Goal: Task Accomplishment & Management: Manage account settings

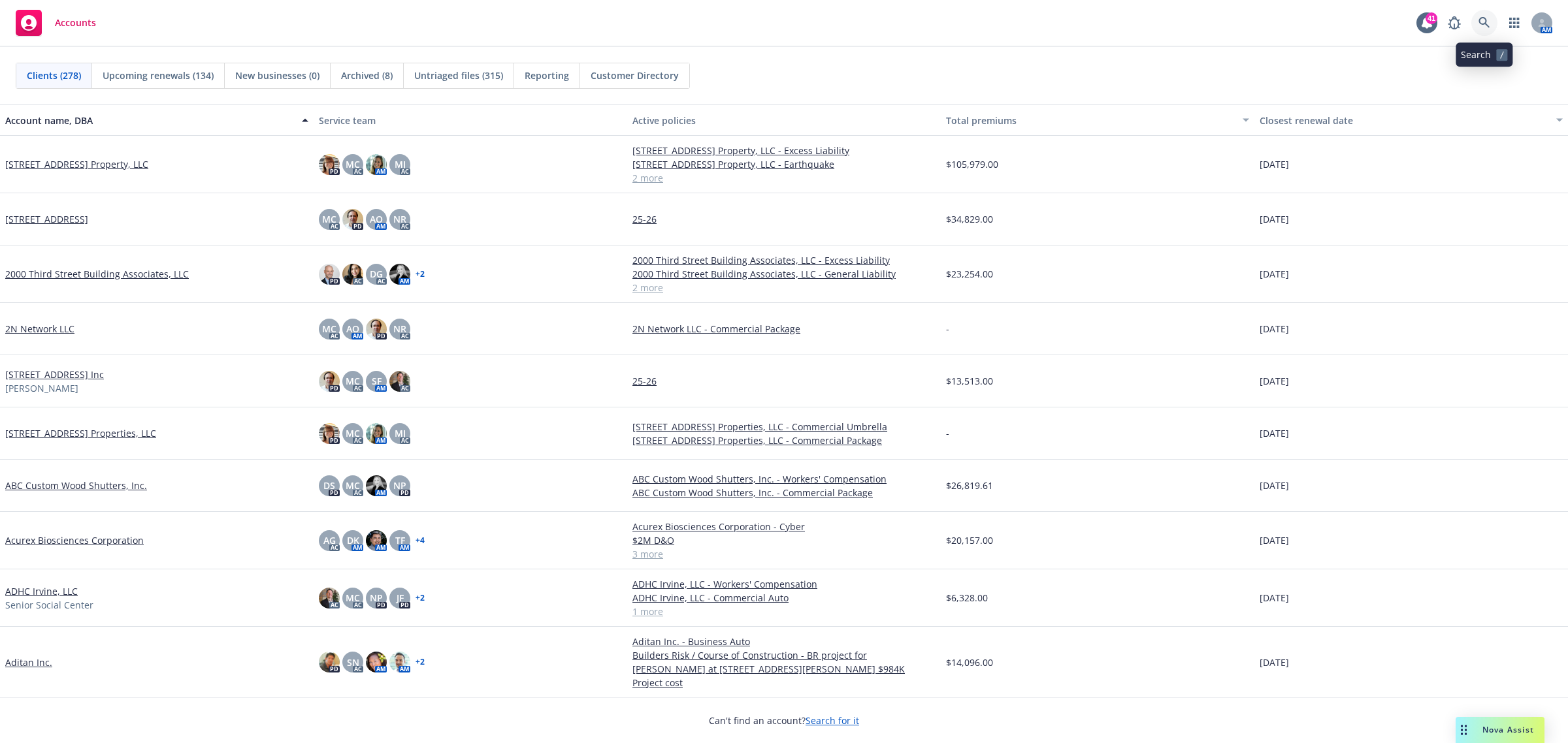
click at [1484, 27] on icon at bounding box center [1484, 23] width 11 height 11
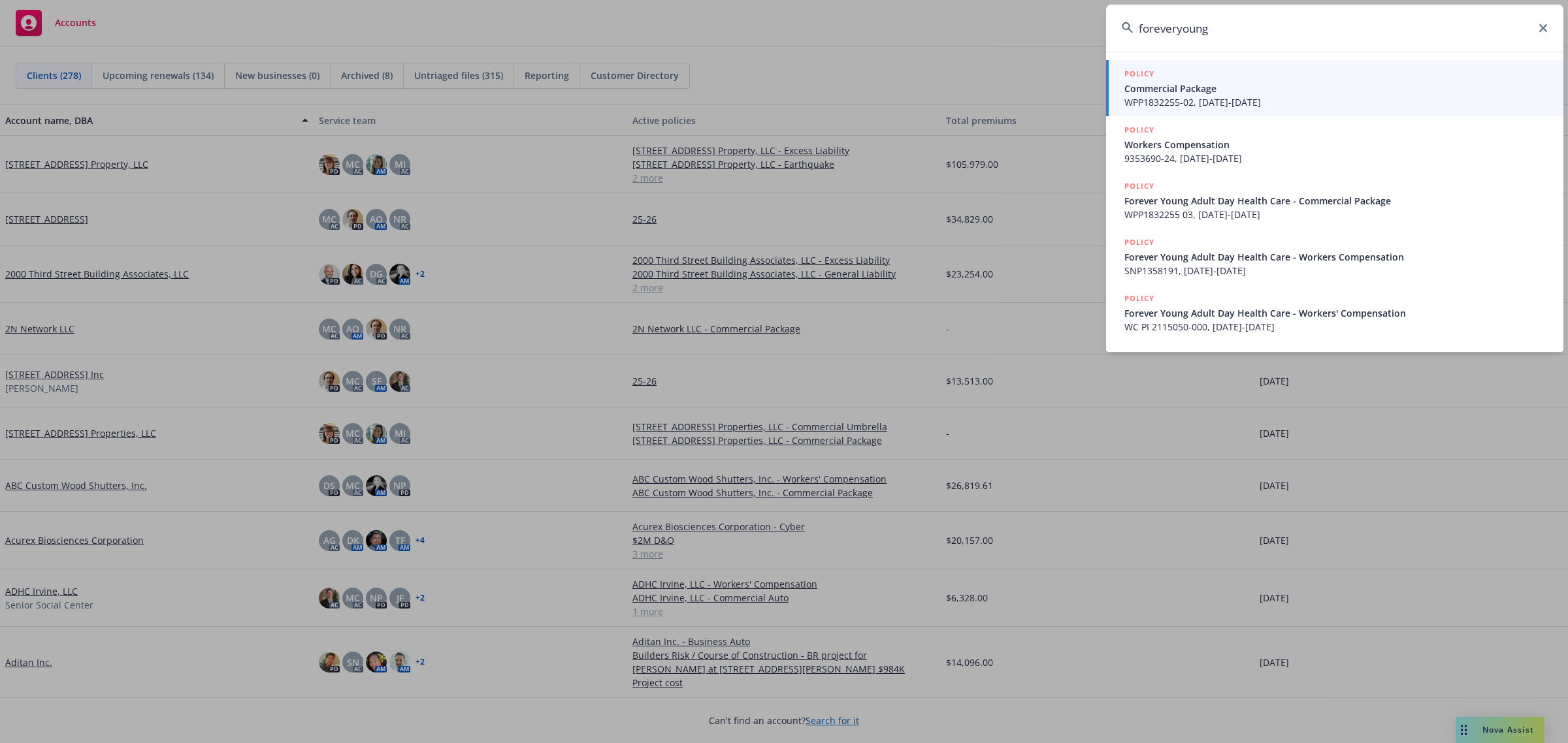
click at [1177, 30] on input "foreveryoung" at bounding box center [1335, 28] width 457 height 47
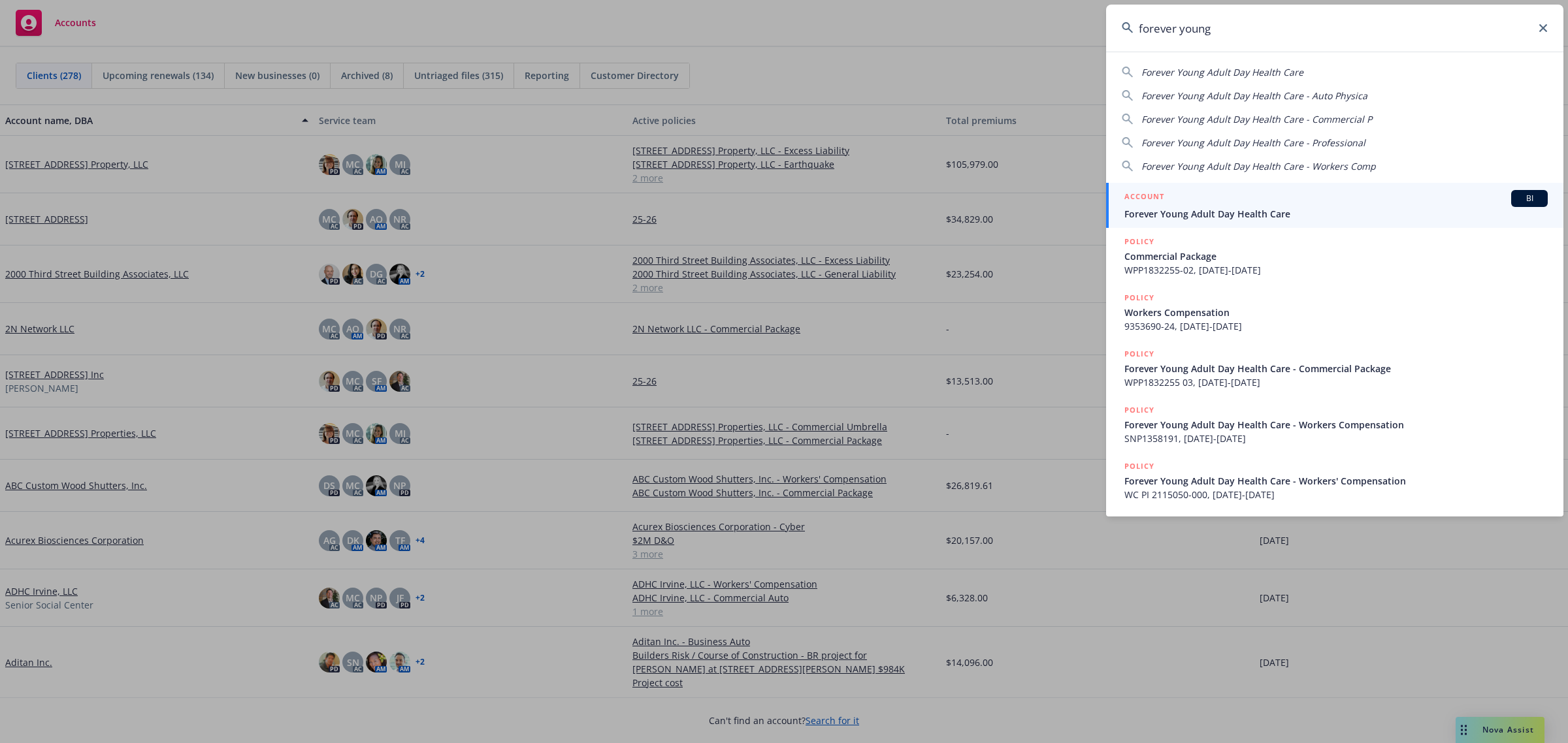
type input "forever young"
click at [1242, 213] on span "Forever Young Adult Day Health Care" at bounding box center [1336, 214] width 423 height 13
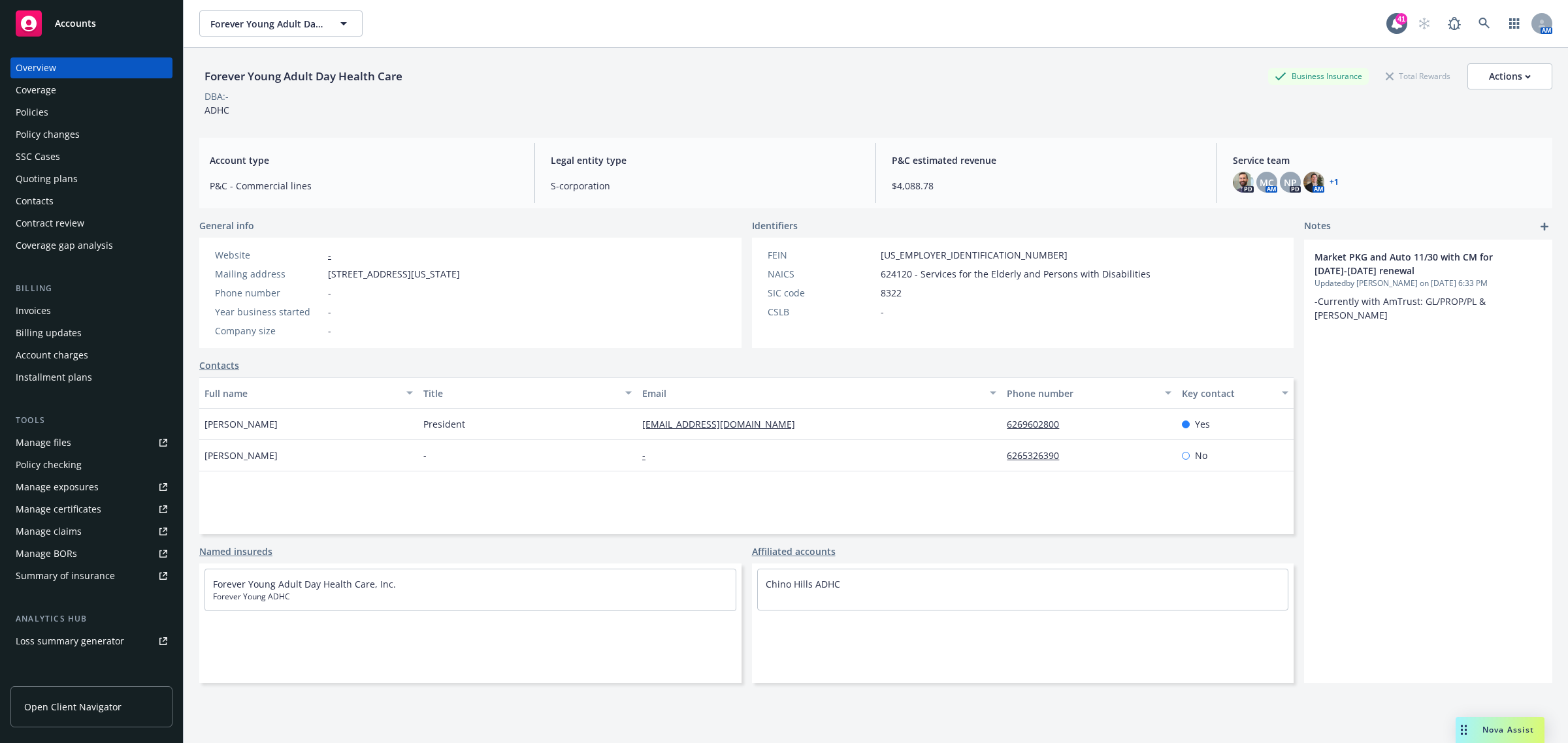
click at [29, 112] on div "Policies" at bounding box center [32, 112] width 32 height 21
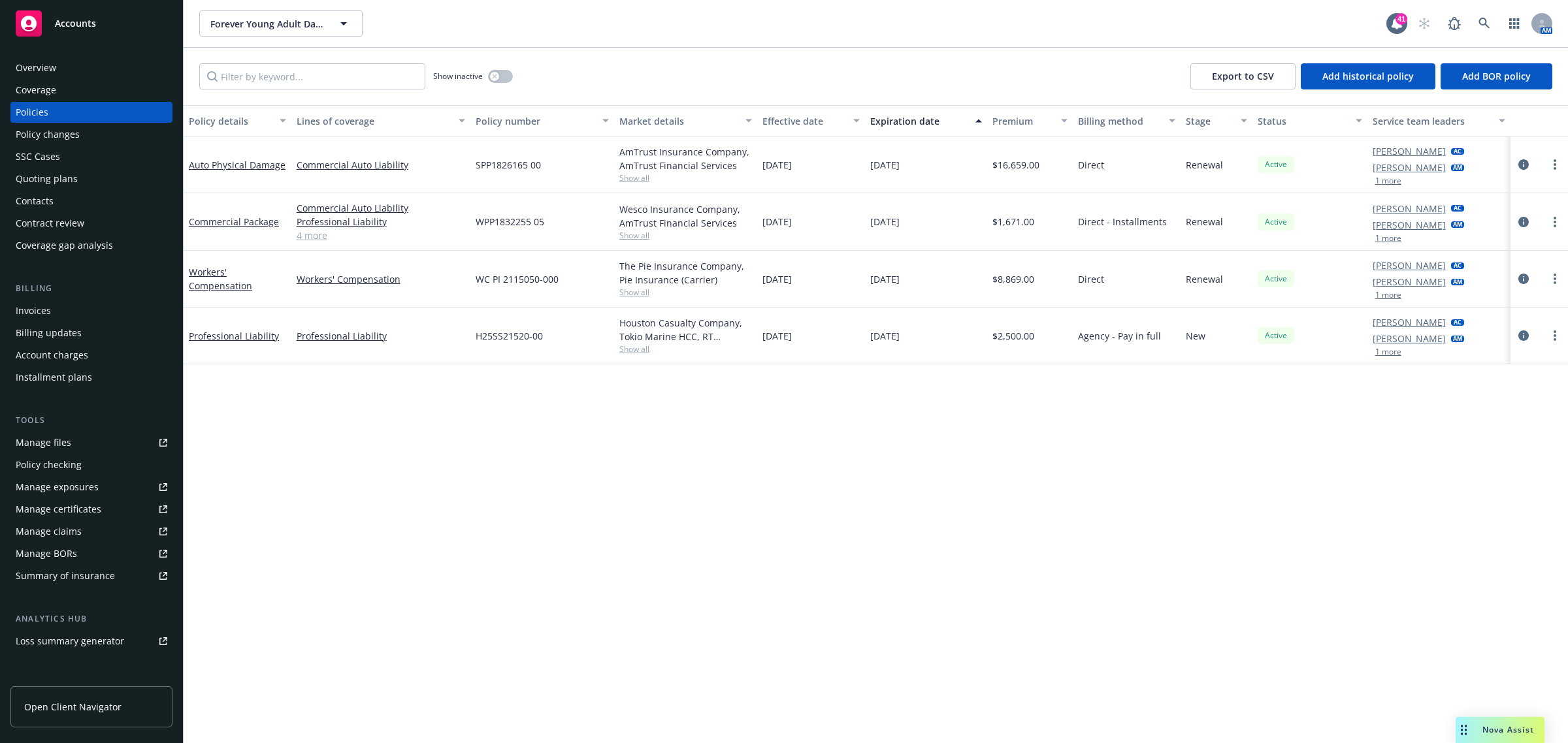
click at [47, 141] on div "Policy changes" at bounding box center [47, 135] width 64 height 21
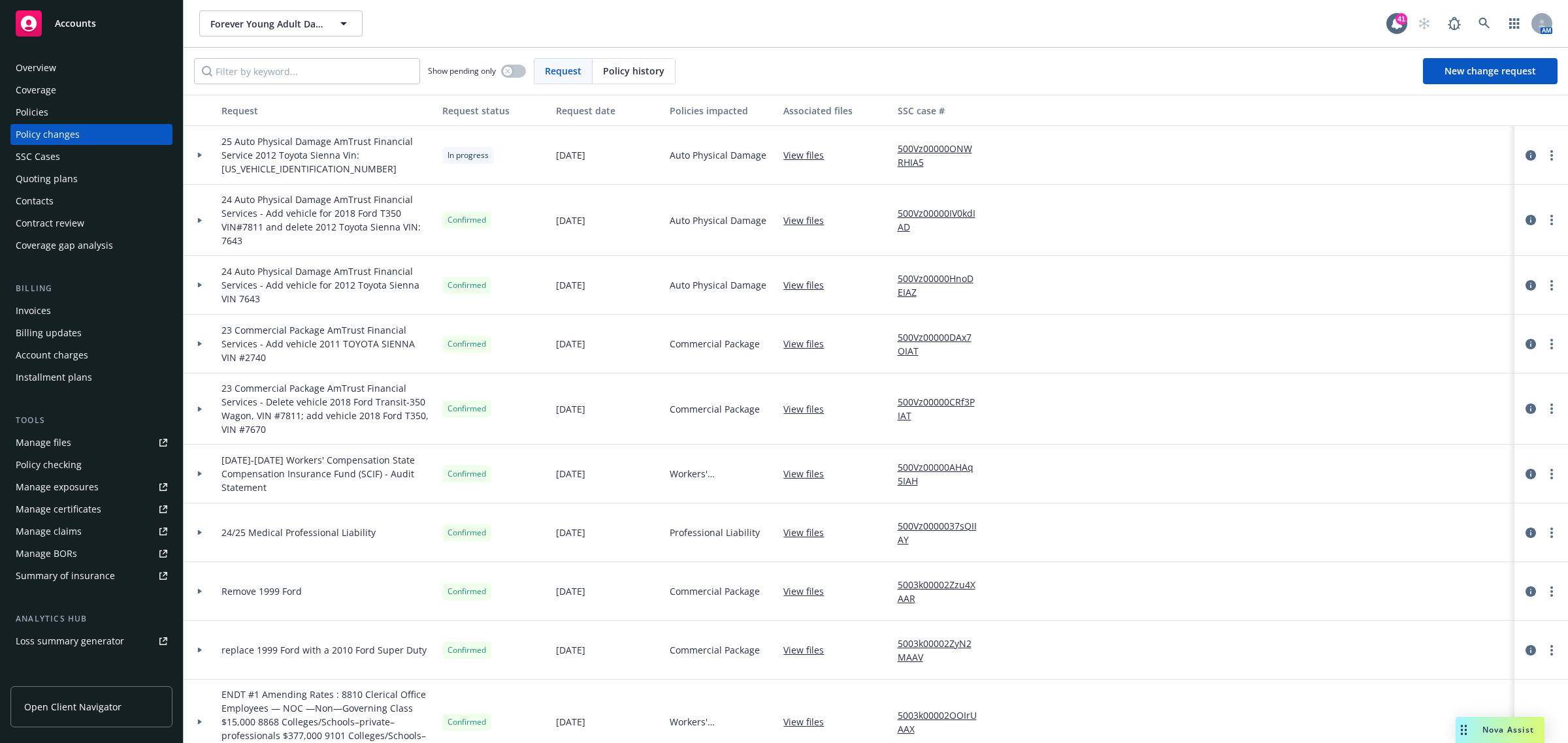
click at [195, 156] on div at bounding box center [199, 155] width 22 height 5
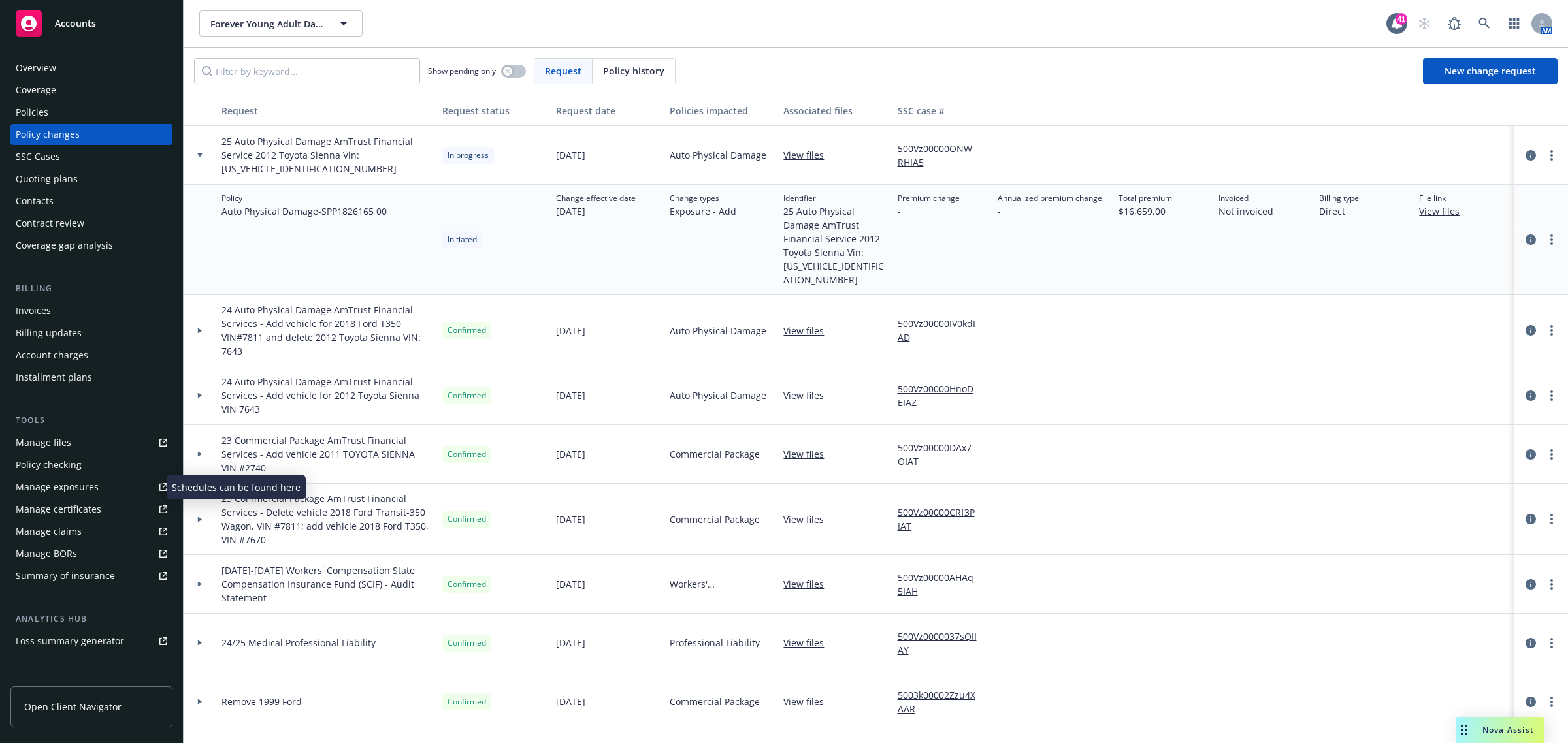
click at [69, 481] on div "Manage exposures" at bounding box center [57, 488] width 83 height 21
drag, startPoint x: 330, startPoint y: 168, endPoint x: 217, endPoint y: 180, distance: 113.6
click at [217, 180] on div "25 Auto Physical Damage AmTrust Financial Service 2012 Toyota Sienna Vin: [US_V…" at bounding box center [327, 156] width 221 height 59
copy span "[US_VEHICLE_IDENTIFICATION_NUMBER]"
click at [68, 60] on div "Overview" at bounding box center [92, 68] width 152 height 21
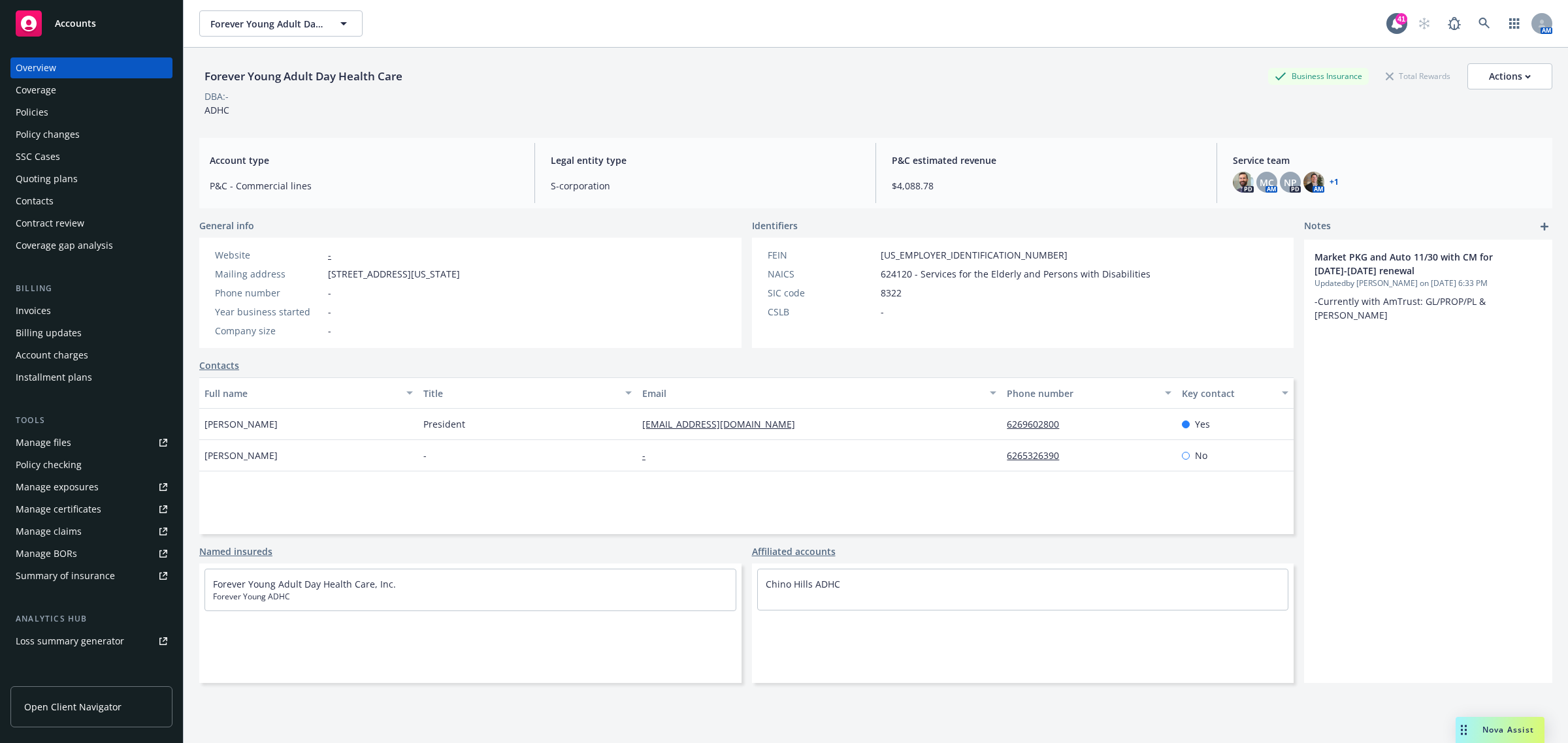
click at [69, 131] on div "Policy changes" at bounding box center [47, 135] width 64 height 21
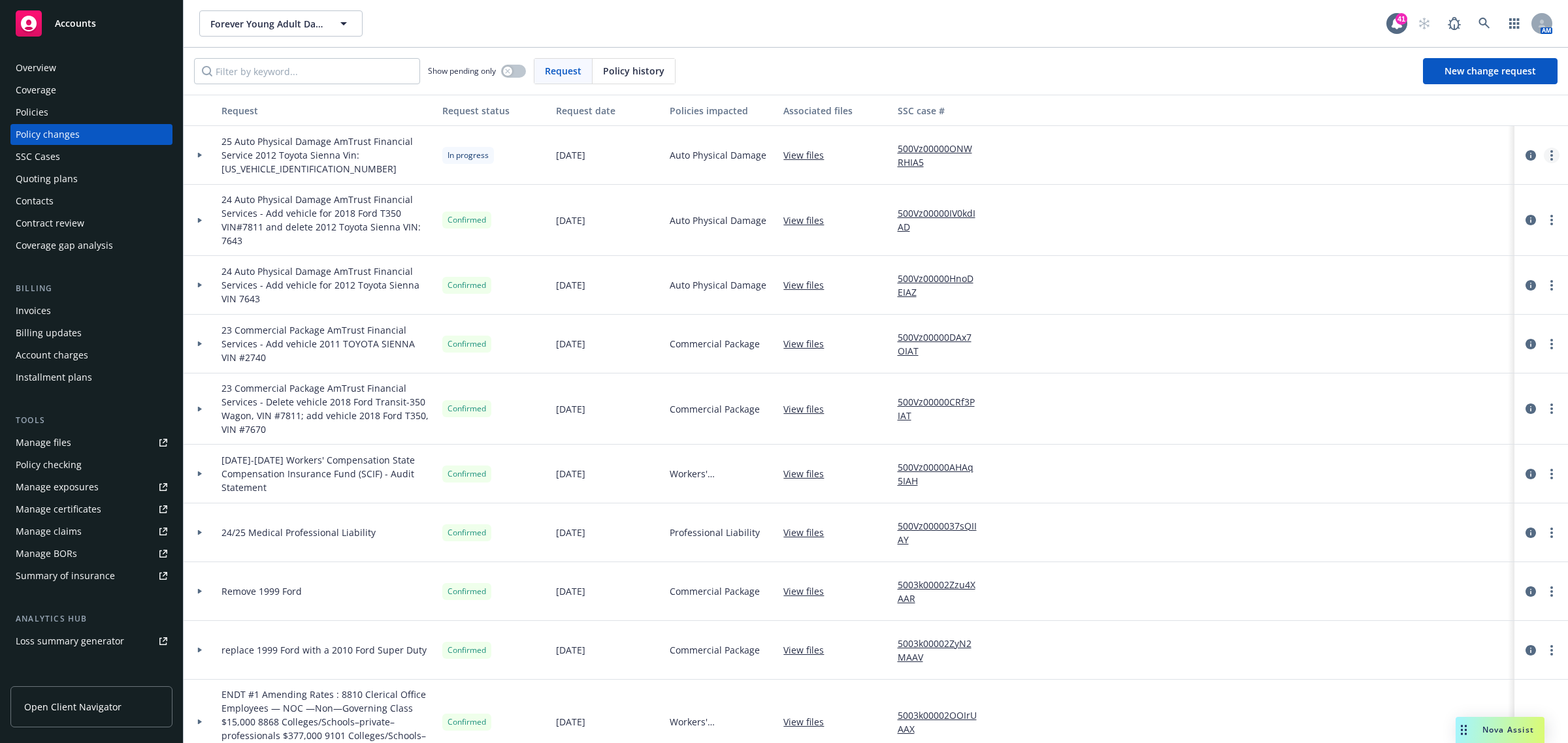
click at [1551, 152] on icon "more" at bounding box center [1552, 155] width 3 height 10
click at [1523, 161] on link "circleInformation" at bounding box center [1531, 156] width 16 height 16
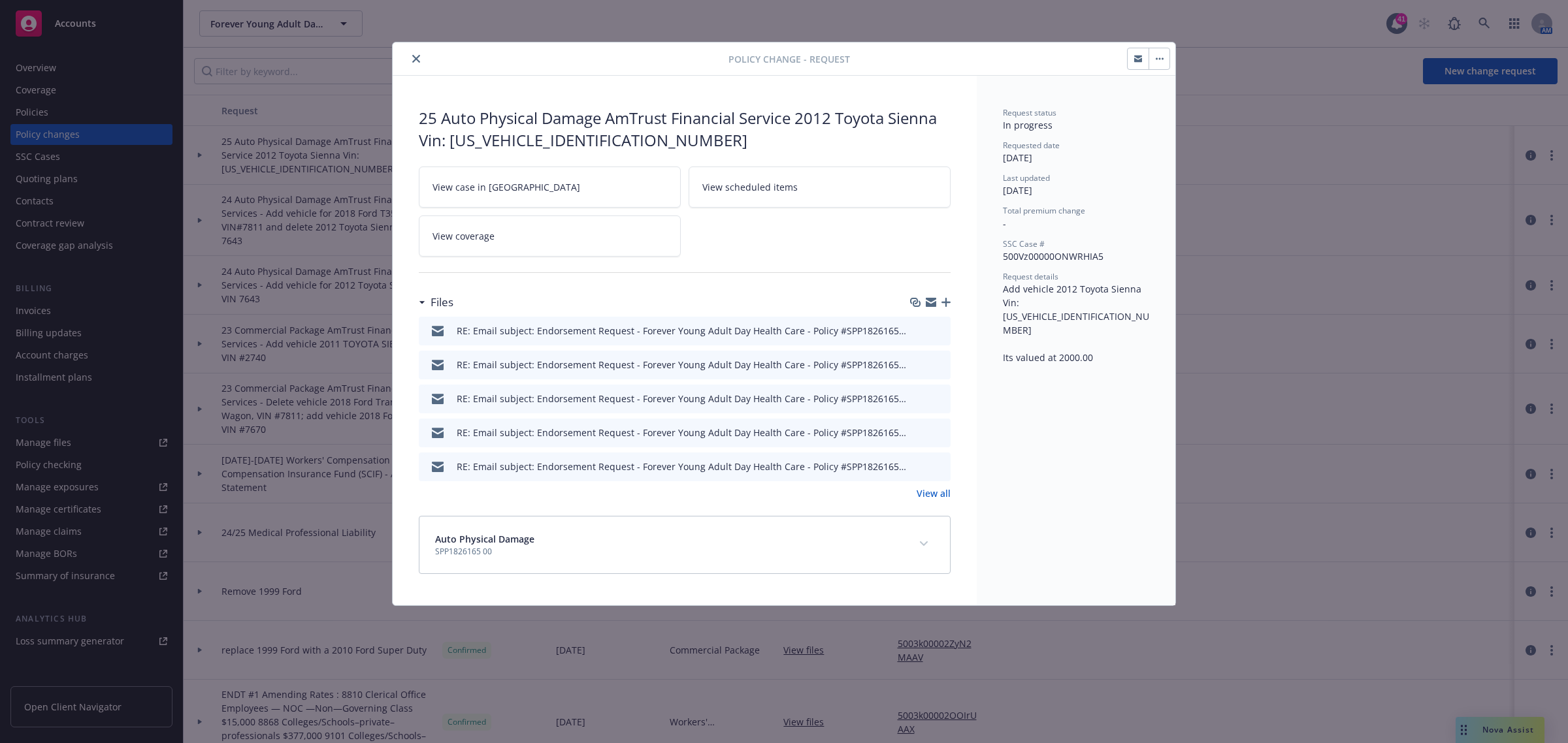
click at [569, 191] on link "View case in [GEOGRAPHIC_DATA]" at bounding box center [550, 187] width 262 height 41
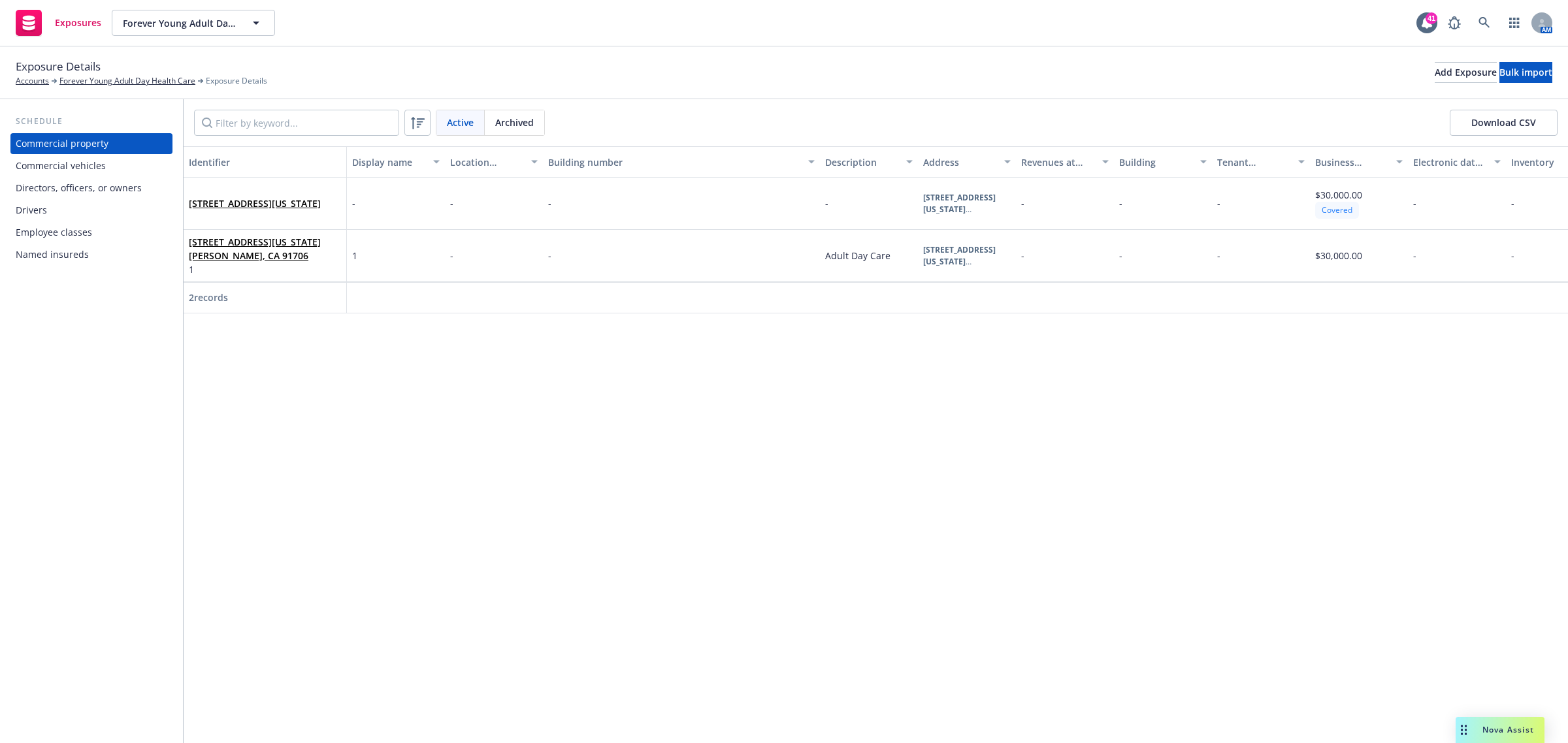
click at [80, 165] on div "Commercial vehicles" at bounding box center [61, 166] width 90 height 21
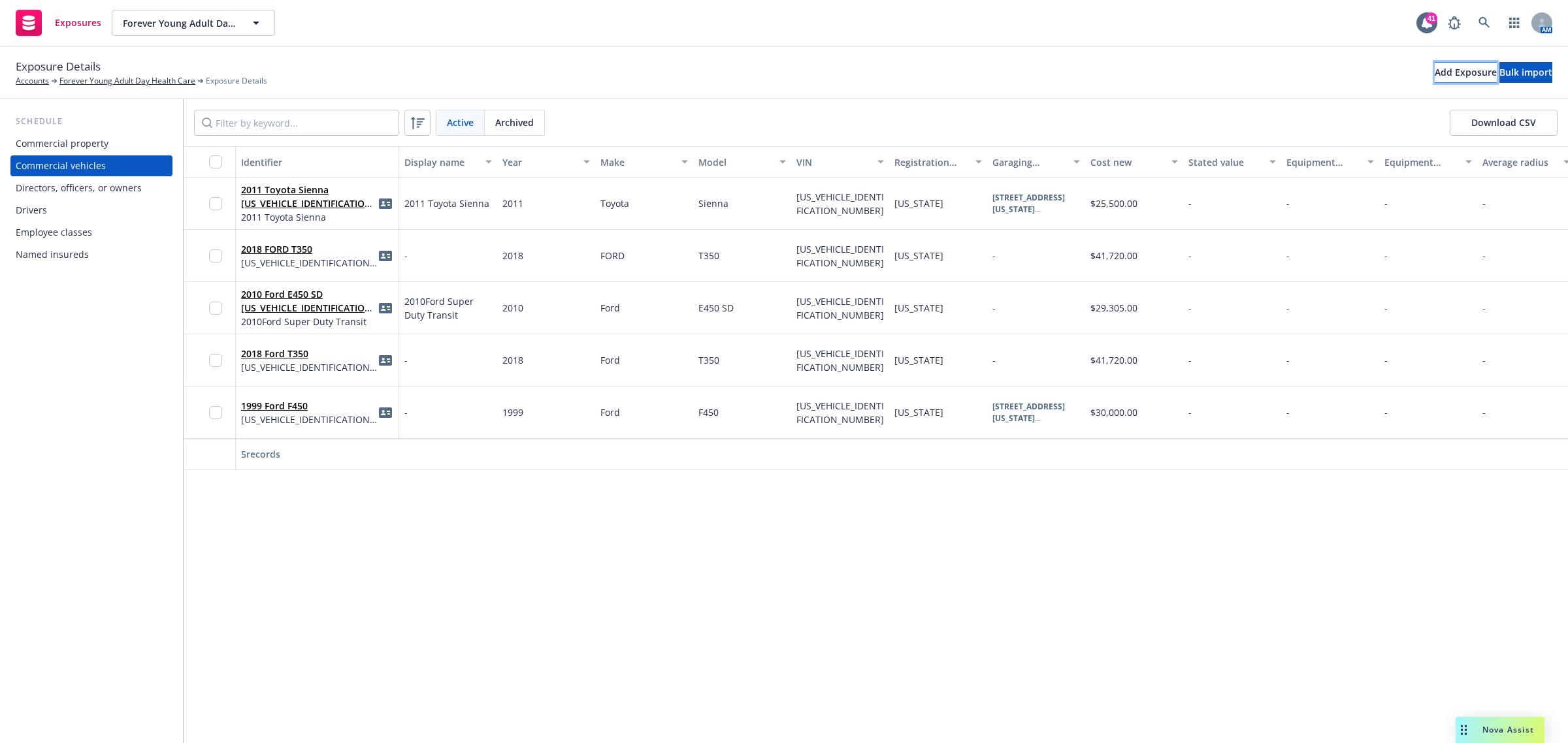
click at [1435, 68] on div "Add Exposure" at bounding box center [1465, 72] width 62 height 20
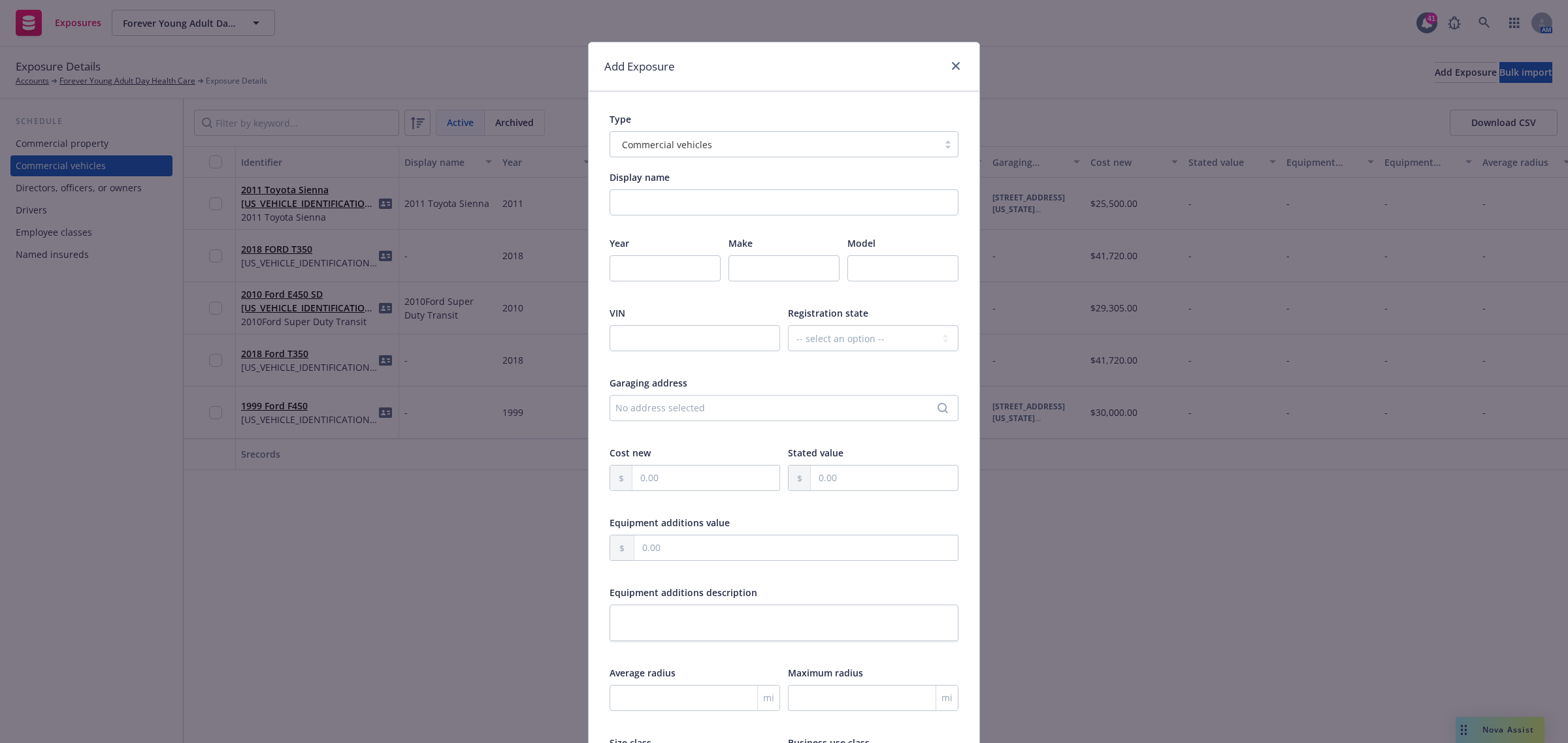
click at [956, 58] on div at bounding box center [953, 66] width 21 height 17
click at [954, 62] on link "close" at bounding box center [956, 65] width 16 height 16
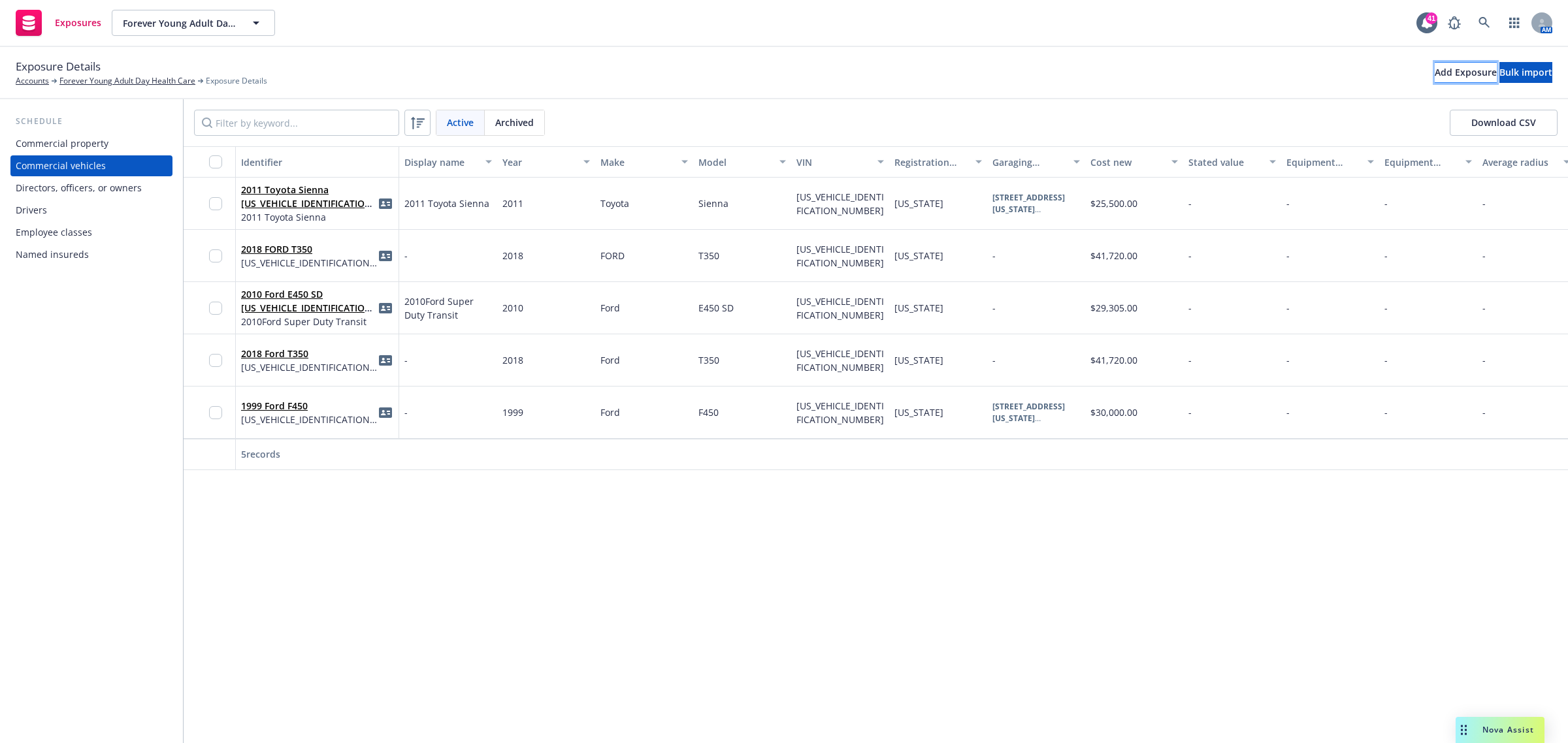
click at [1435, 73] on div "Add Exposure" at bounding box center [1465, 72] width 62 height 20
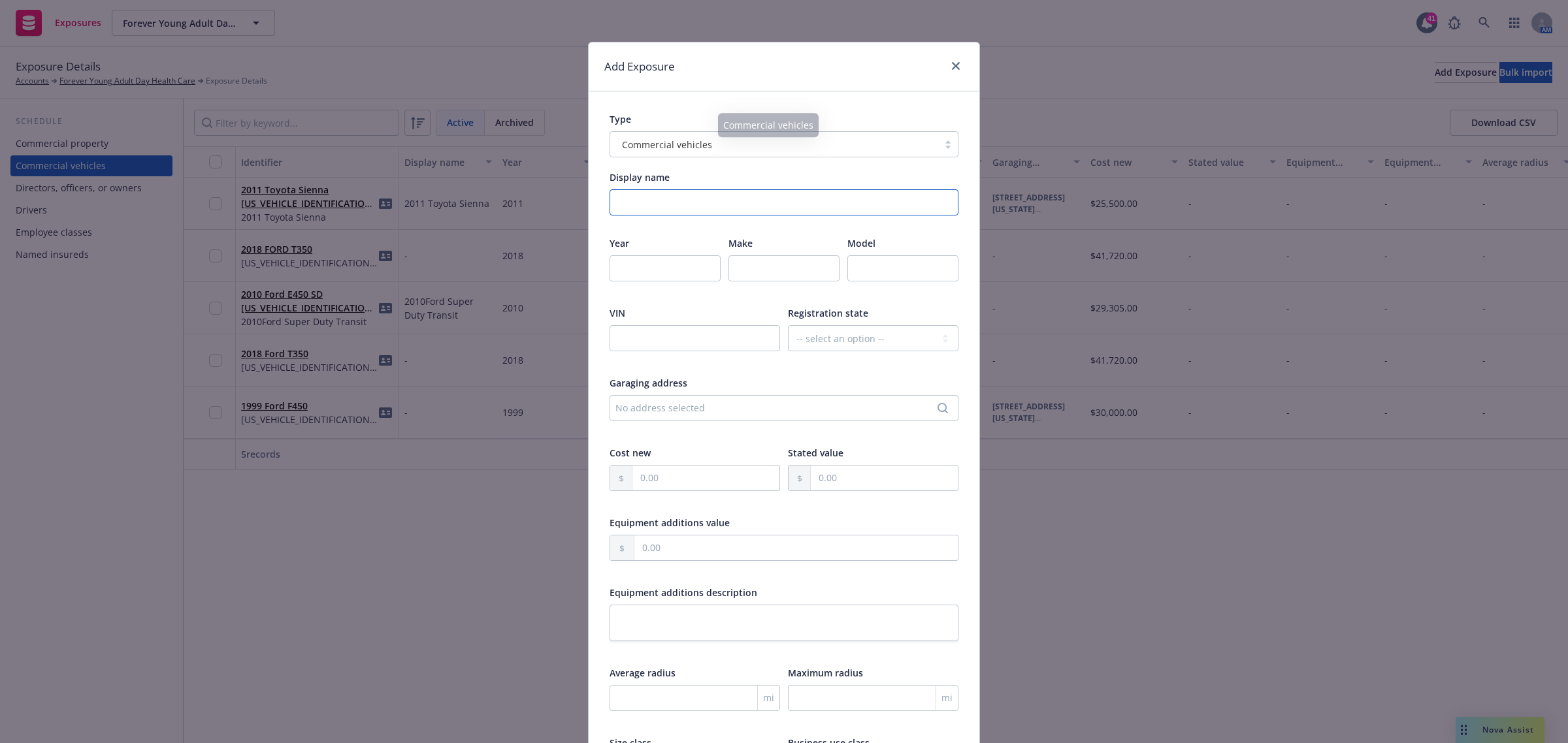
click at [664, 199] on input "Display name" at bounding box center [784, 203] width 349 height 27
click at [662, 282] on div at bounding box center [664, 276] width 111 height 43
click at [650, 271] on input "number" at bounding box center [664, 269] width 111 height 27
type input "2012"
click at [760, 267] on input "text" at bounding box center [784, 269] width 111 height 27
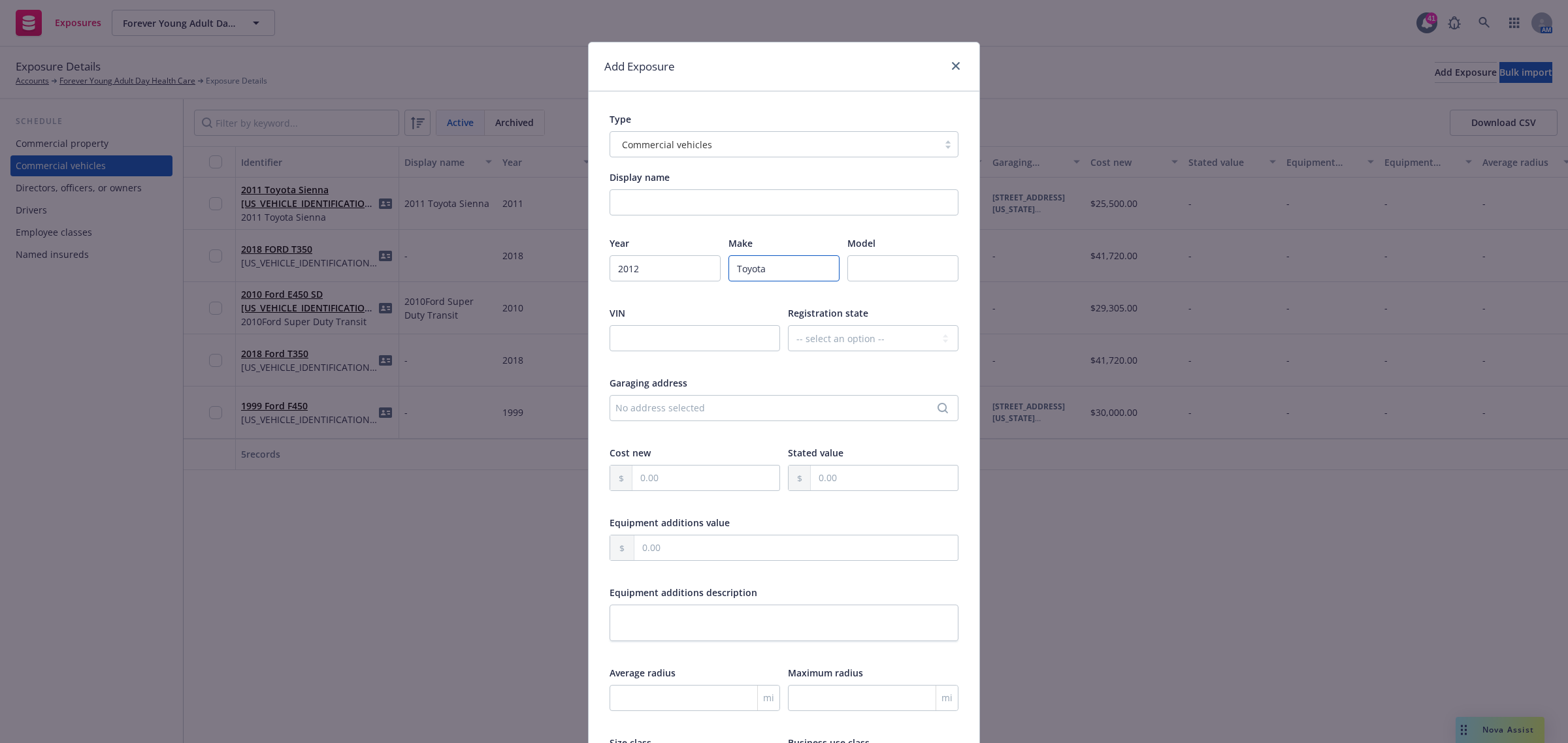
type input "Toyota"
click at [903, 278] on input "text" at bounding box center [903, 269] width 111 height 27
type input "Sienna"
click at [714, 338] on input "text" at bounding box center [695, 339] width 171 height 27
click at [663, 334] on input "text" at bounding box center [695, 339] width 171 height 27
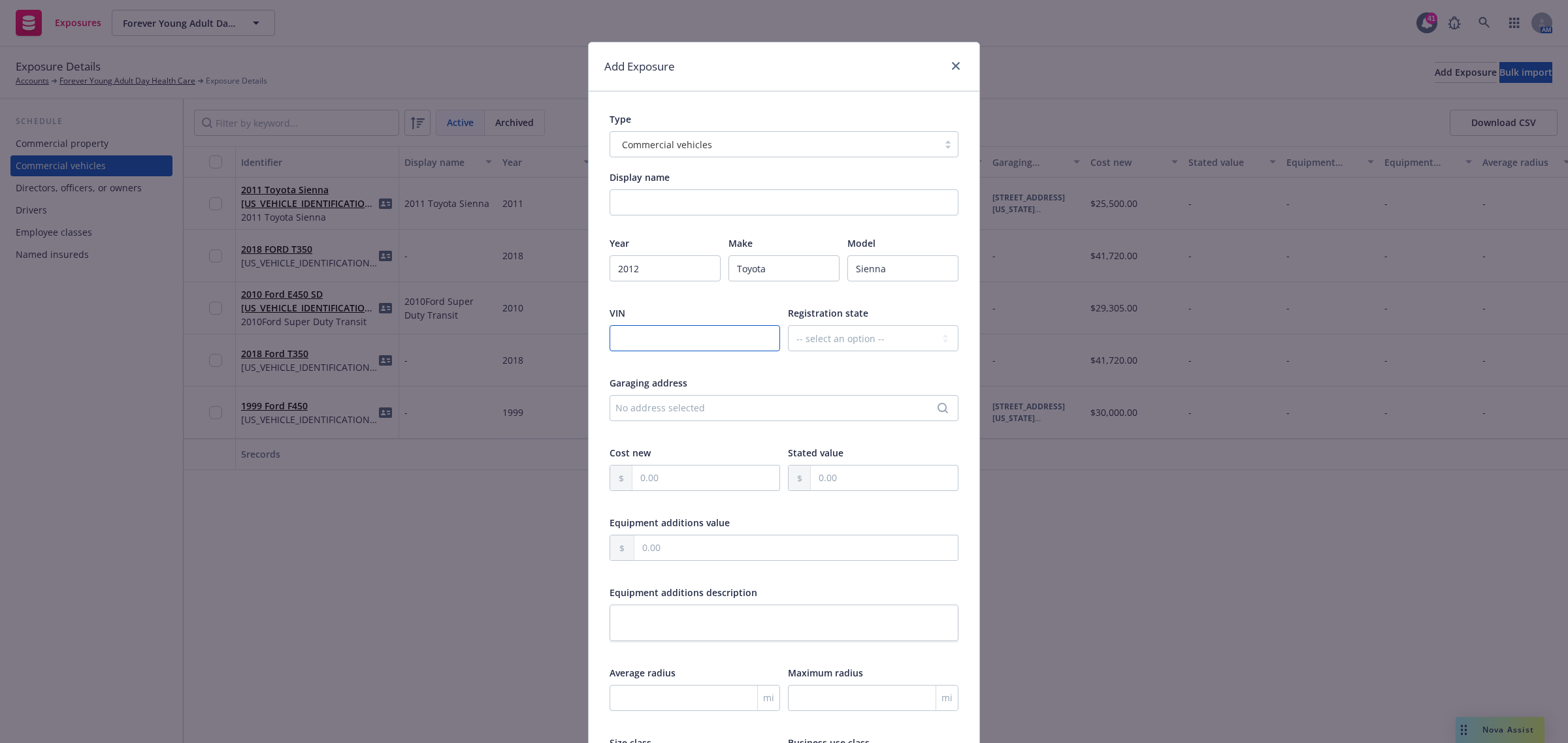
paste input "[US_VEHICLE_IDENTIFICATION_NUMBER]"
type input "[US_VEHICLE_IDENTIFICATION_NUMBER]"
click at [830, 337] on select "-- select an option -- Alaska Alabama Arkansas American Samoa Arizona Californi…" at bounding box center [873, 339] width 171 height 27
select select "CA"
click at [788, 325] on select "-- select an option -- Alaska Alabama Arkansas American Samoa Arizona Californi…" at bounding box center [873, 339] width 171 height 27
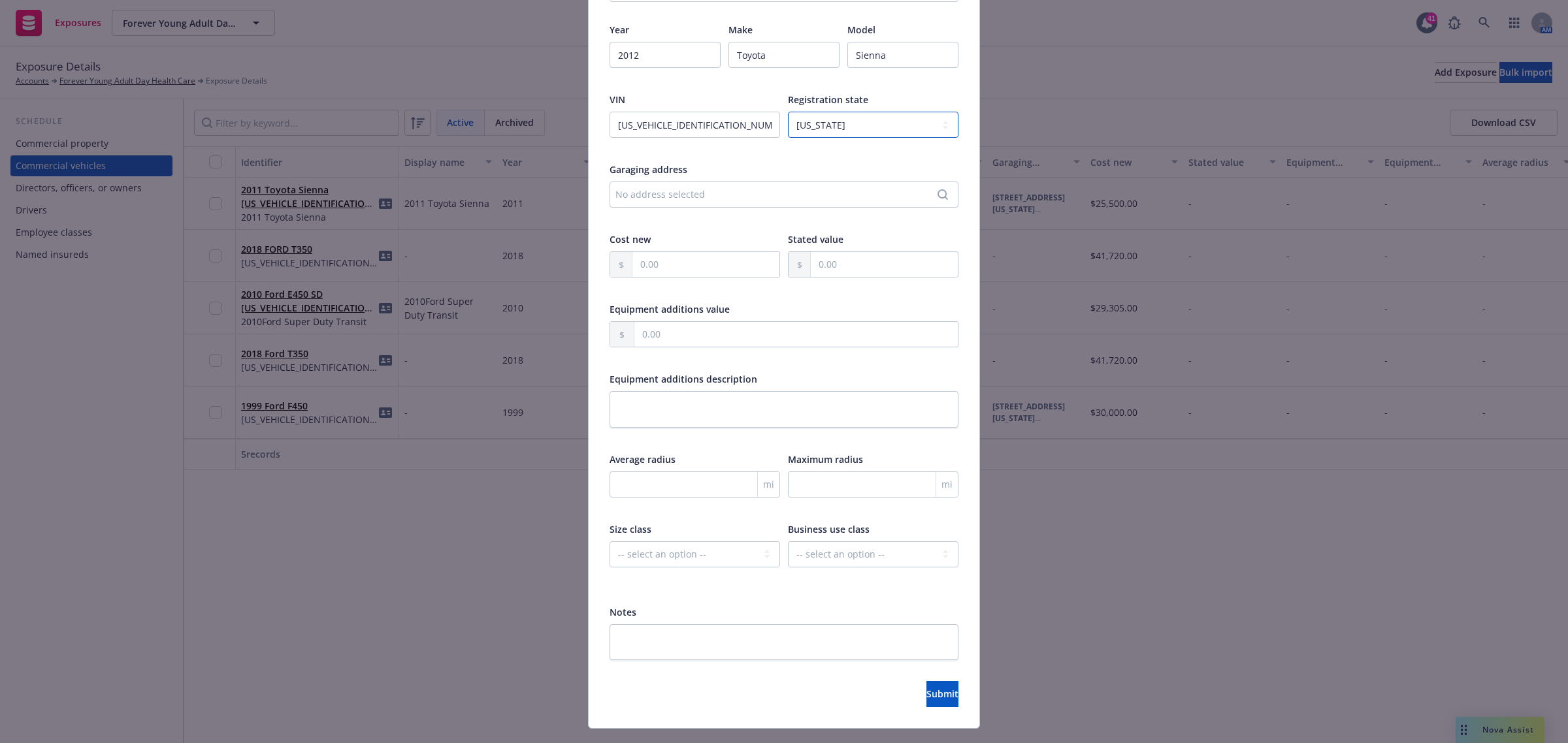
scroll to position [242, 0]
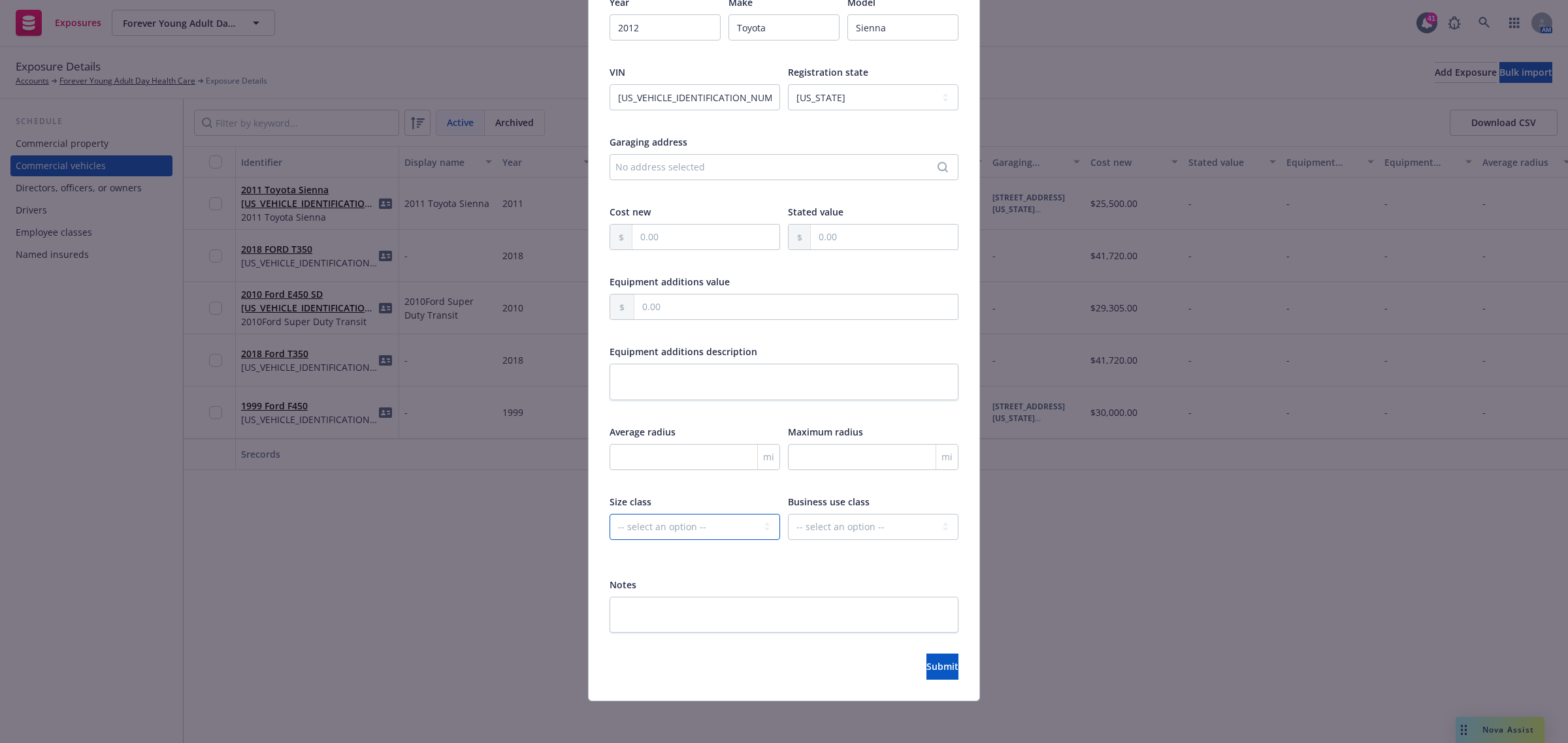
click at [684, 529] on select "-- select an option -- Private passenger Light truck Medium truck Heavy truck E…" at bounding box center [695, 528] width 171 height 27
click at [696, 493] on div "Year 2012 Make Toyota Model Sienna VIN 5TDYK3DC2CS237643 Registration state -- …" at bounding box center [784, 276] width 349 height 562
click at [926, 663] on span "Submit" at bounding box center [943, 666] width 32 height 12
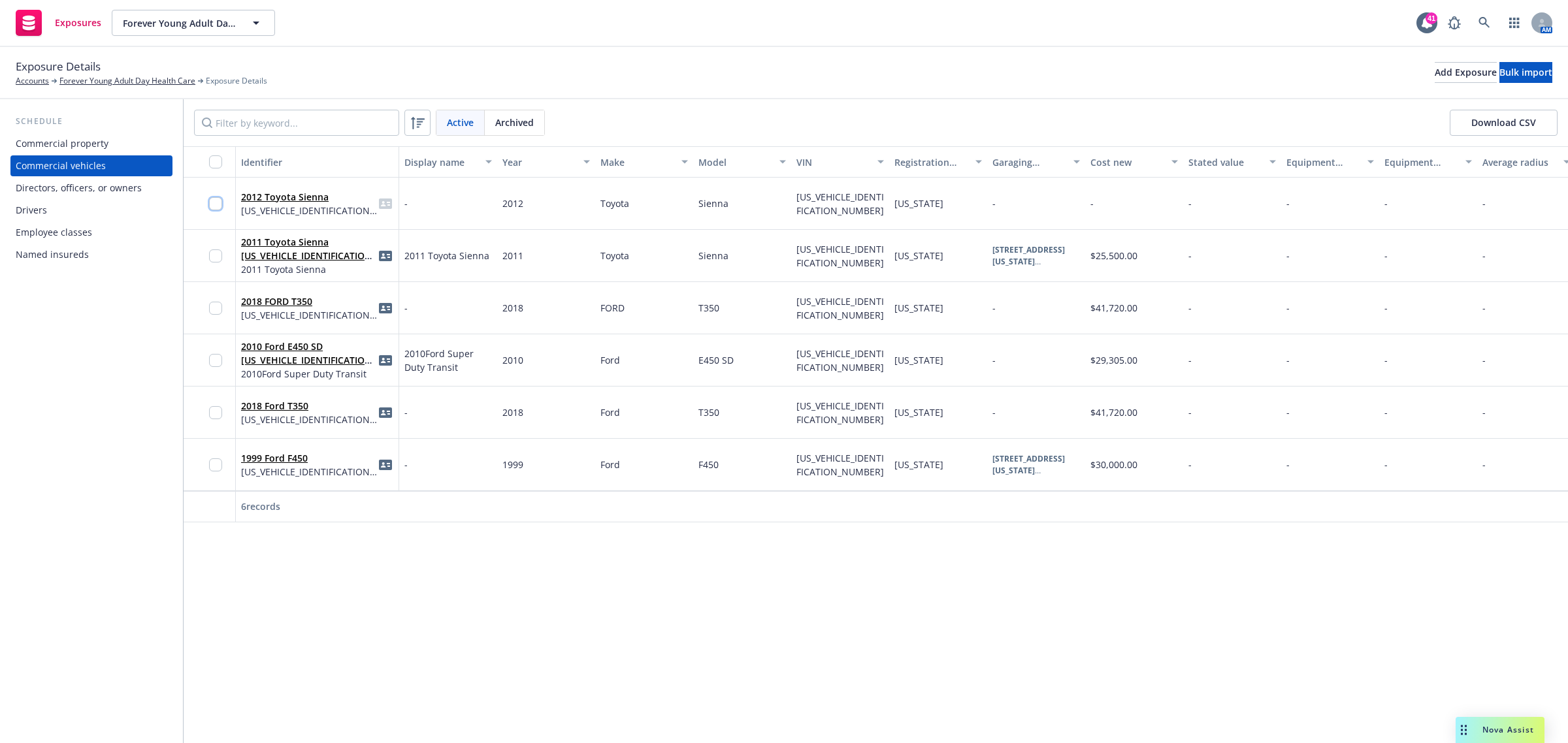
click at [220, 204] on input "checkbox" at bounding box center [215, 204] width 13 height 13
click at [857, 718] on span "Generate Auto ID cards" at bounding box center [850, 714] width 103 height 12
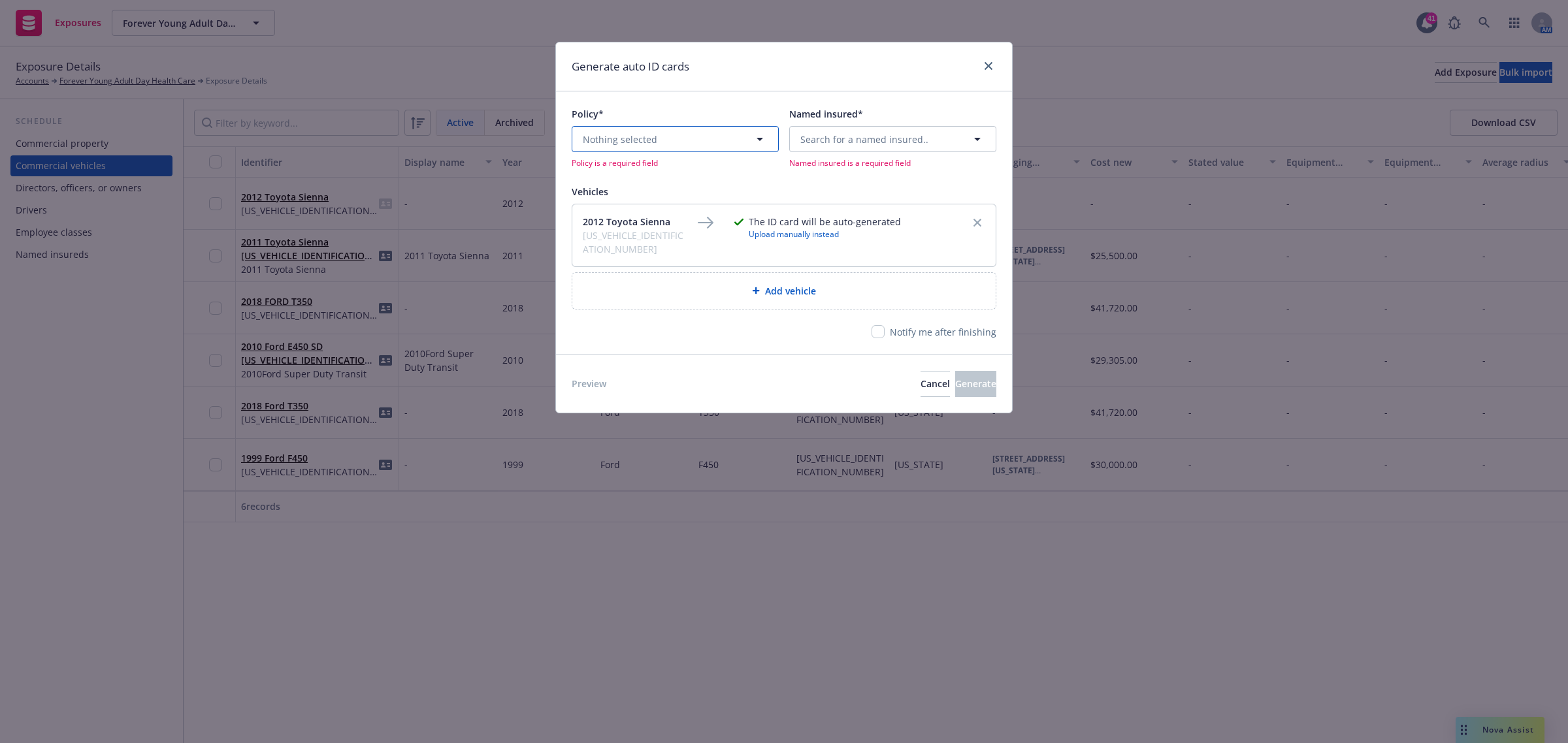
click at [694, 136] on button "Nothing selected" at bounding box center [675, 139] width 207 height 27
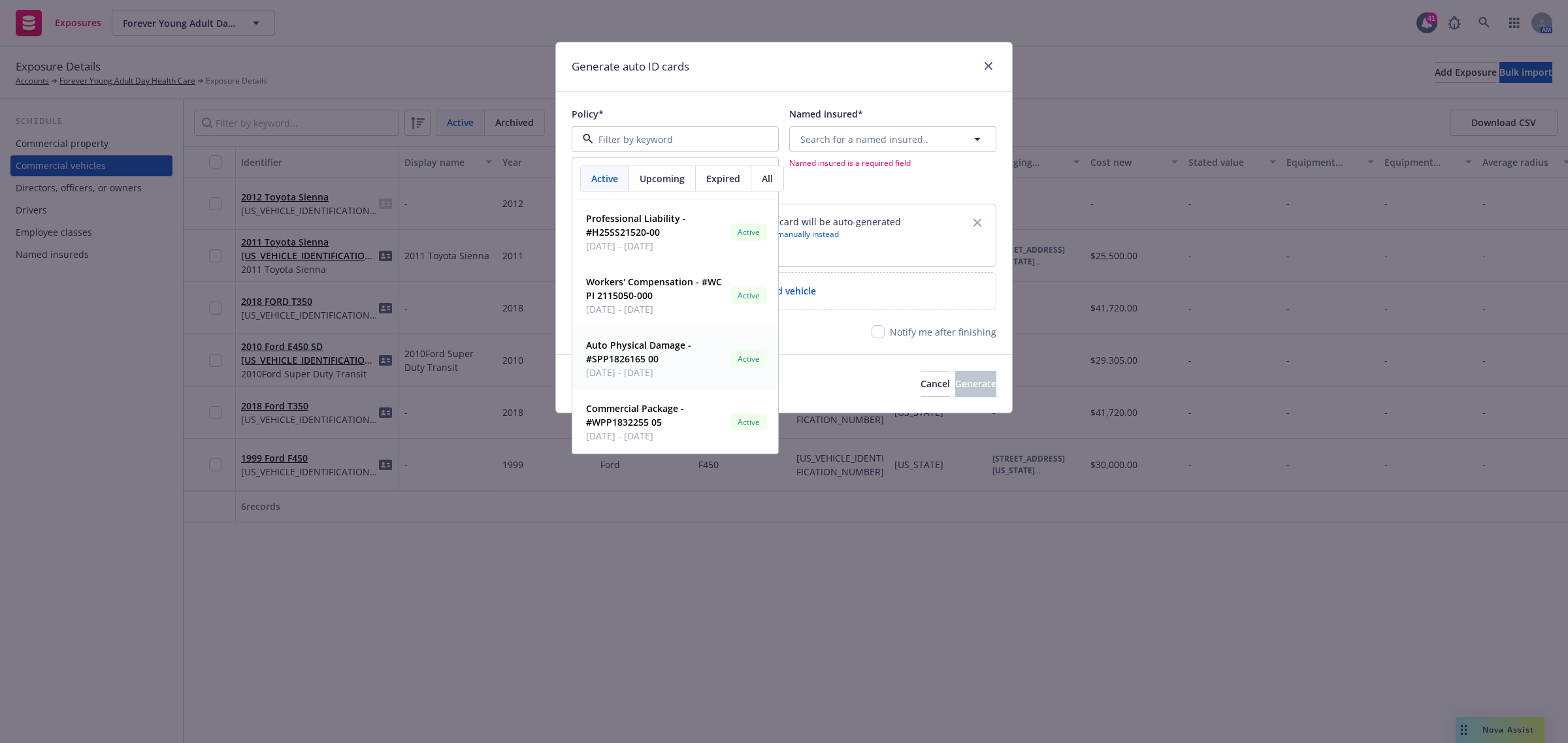
click at [684, 358] on span "Auto Physical Damage - #SPP1826165 00" at bounding box center [655, 352] width 140 height 28
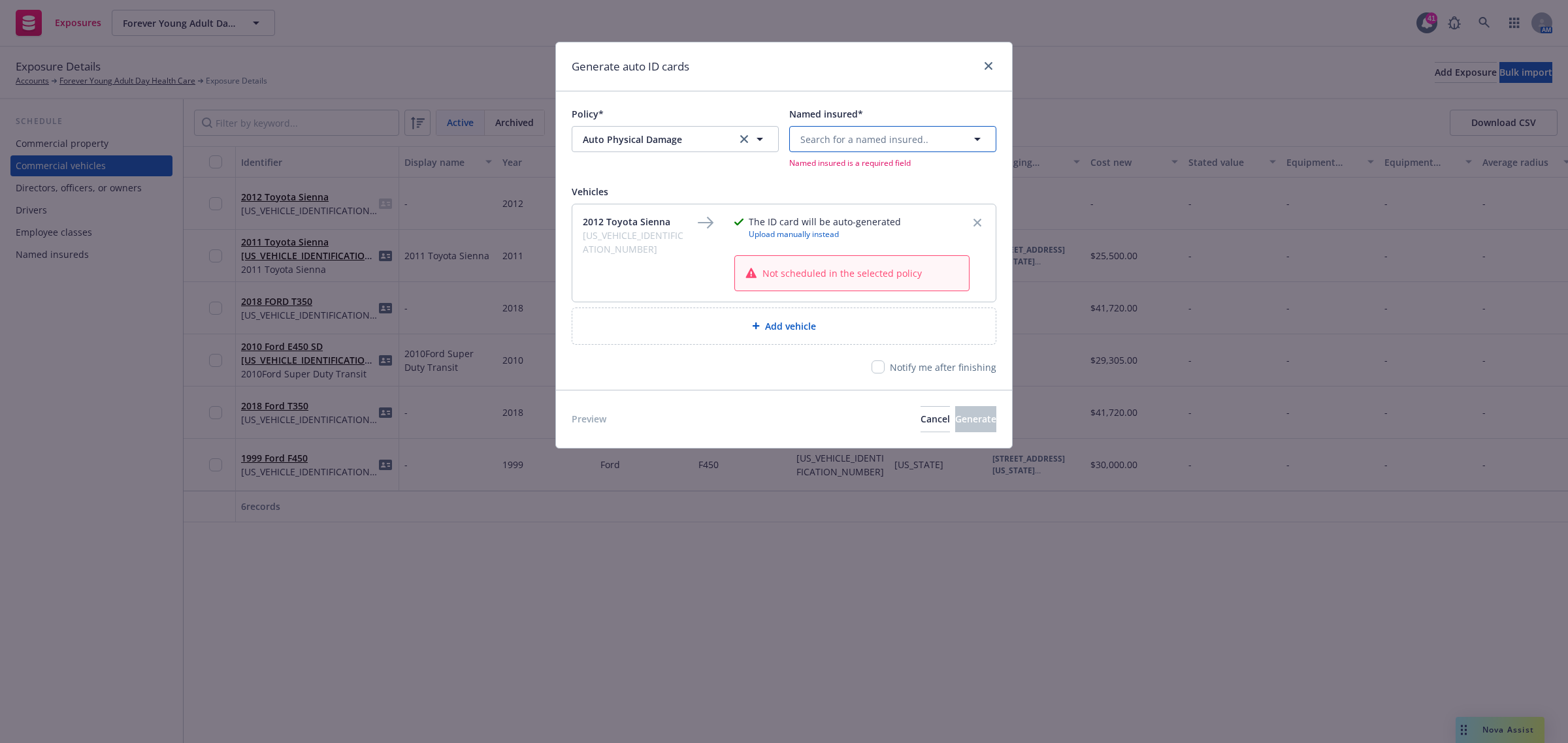
click at [882, 148] on button "Search for a named insured.." at bounding box center [893, 139] width 207 height 27
drag, startPoint x: 781, startPoint y: 63, endPoint x: 924, endPoint y: 74, distance: 143.4
click at [939, 76] on div "Generate auto ID cards" at bounding box center [784, 67] width 457 height 49
click at [921, 423] on span "Cancel" at bounding box center [935, 418] width 29 height 12
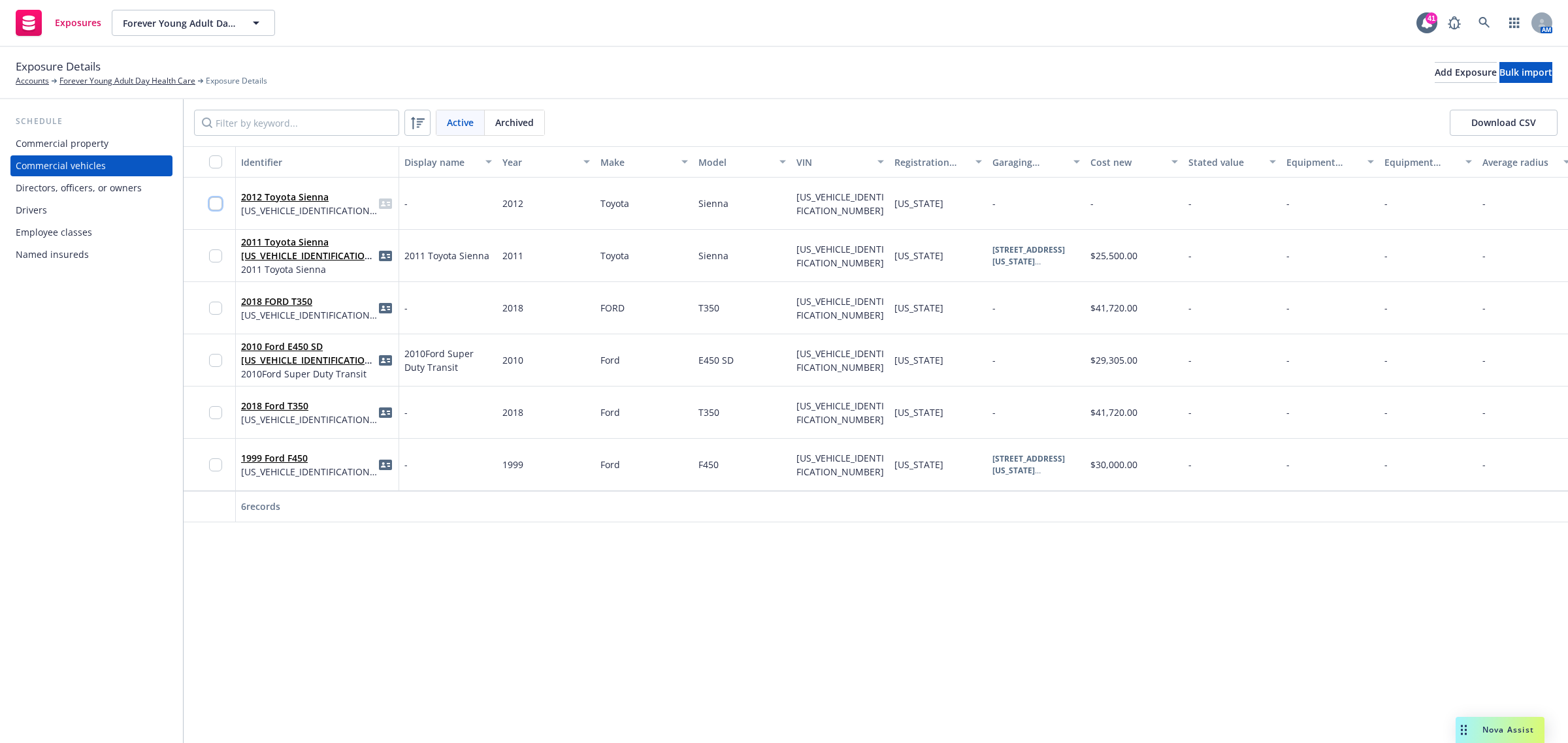
click at [211, 200] on input "checkbox" at bounding box center [215, 204] width 13 height 13
click at [873, 714] on span "Generate Auto ID cards" at bounding box center [850, 714] width 103 height 12
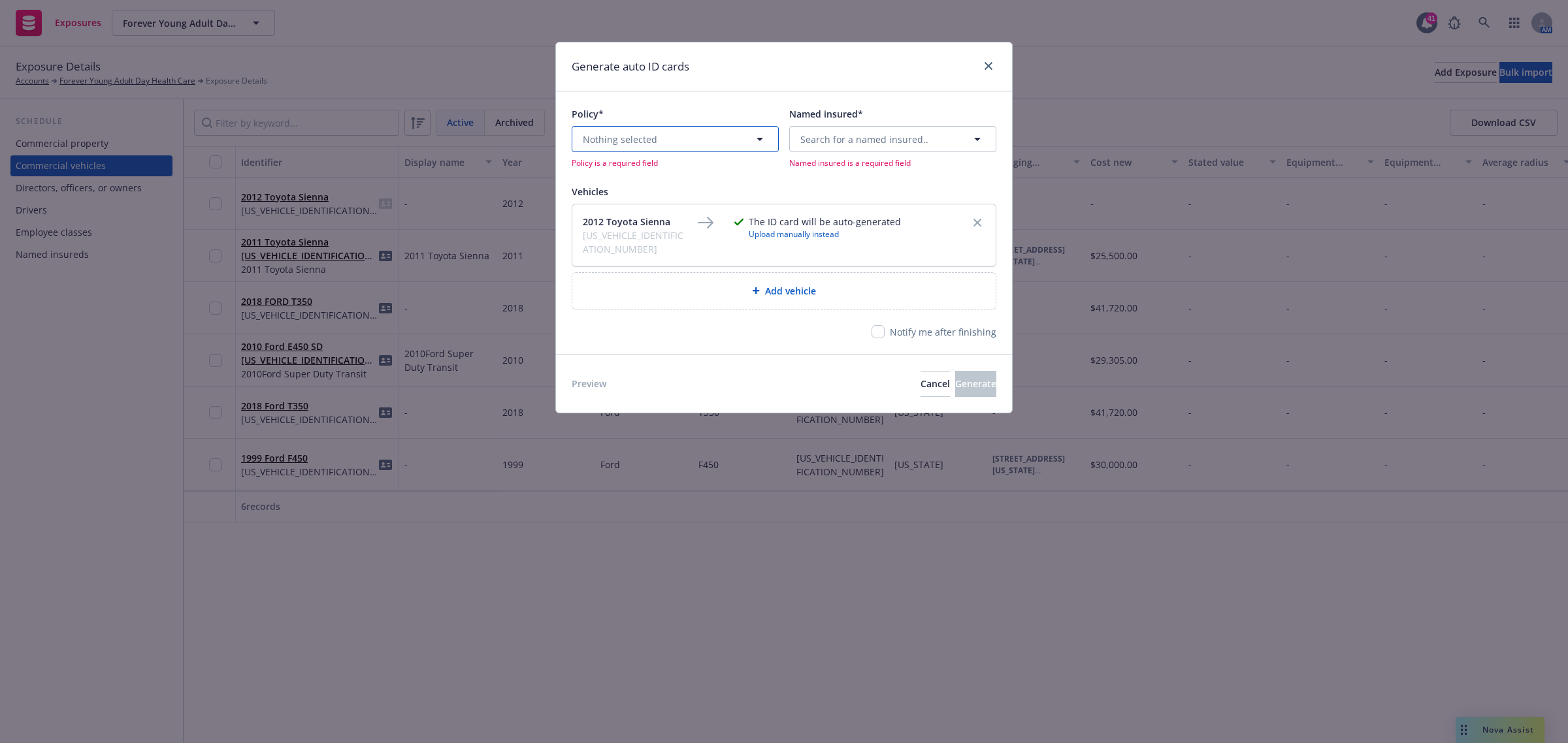
click at [681, 133] on button "Nothing selected" at bounding box center [675, 139] width 207 height 27
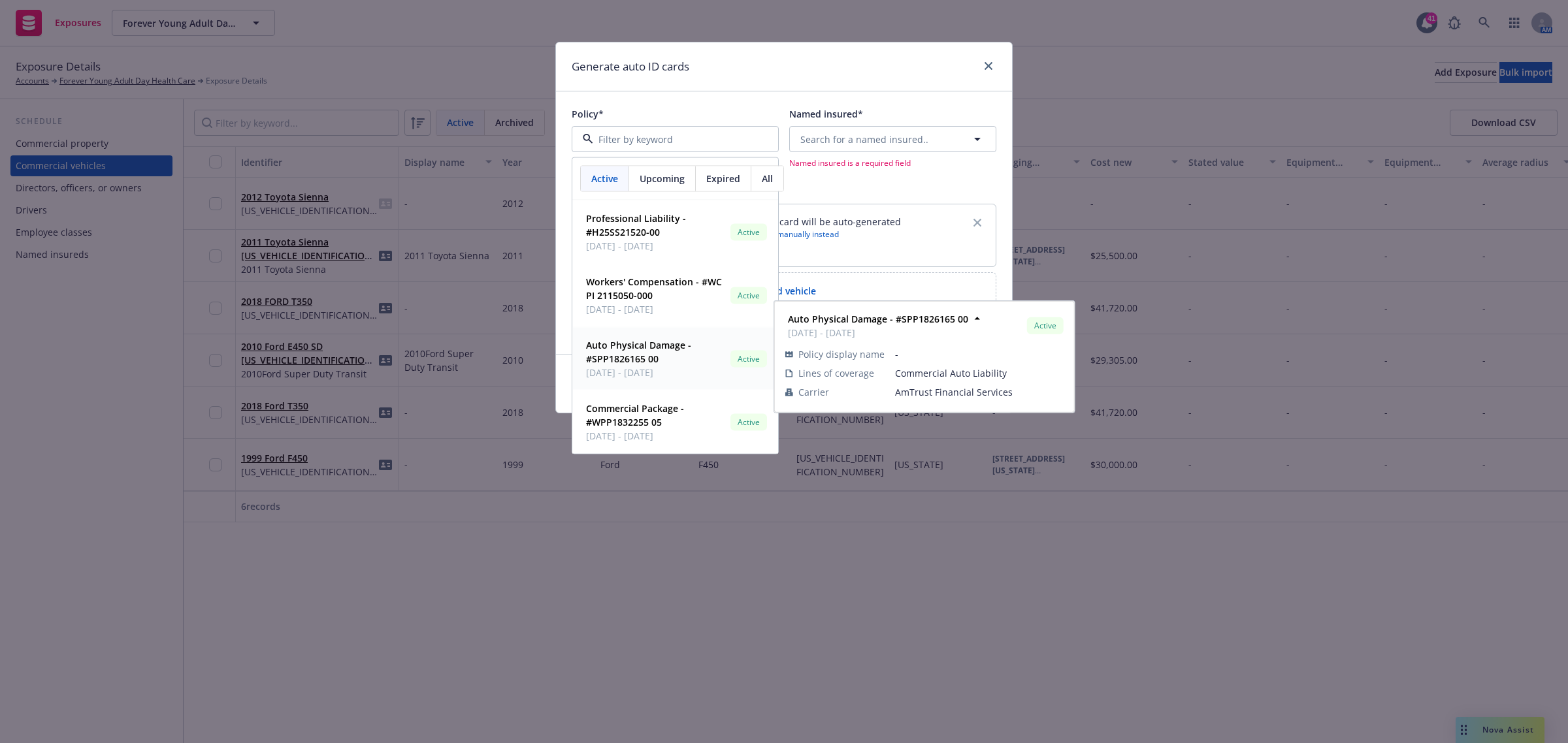
click at [660, 362] on span "Auto Physical Damage - #SPP1826165 00" at bounding box center [655, 352] width 140 height 28
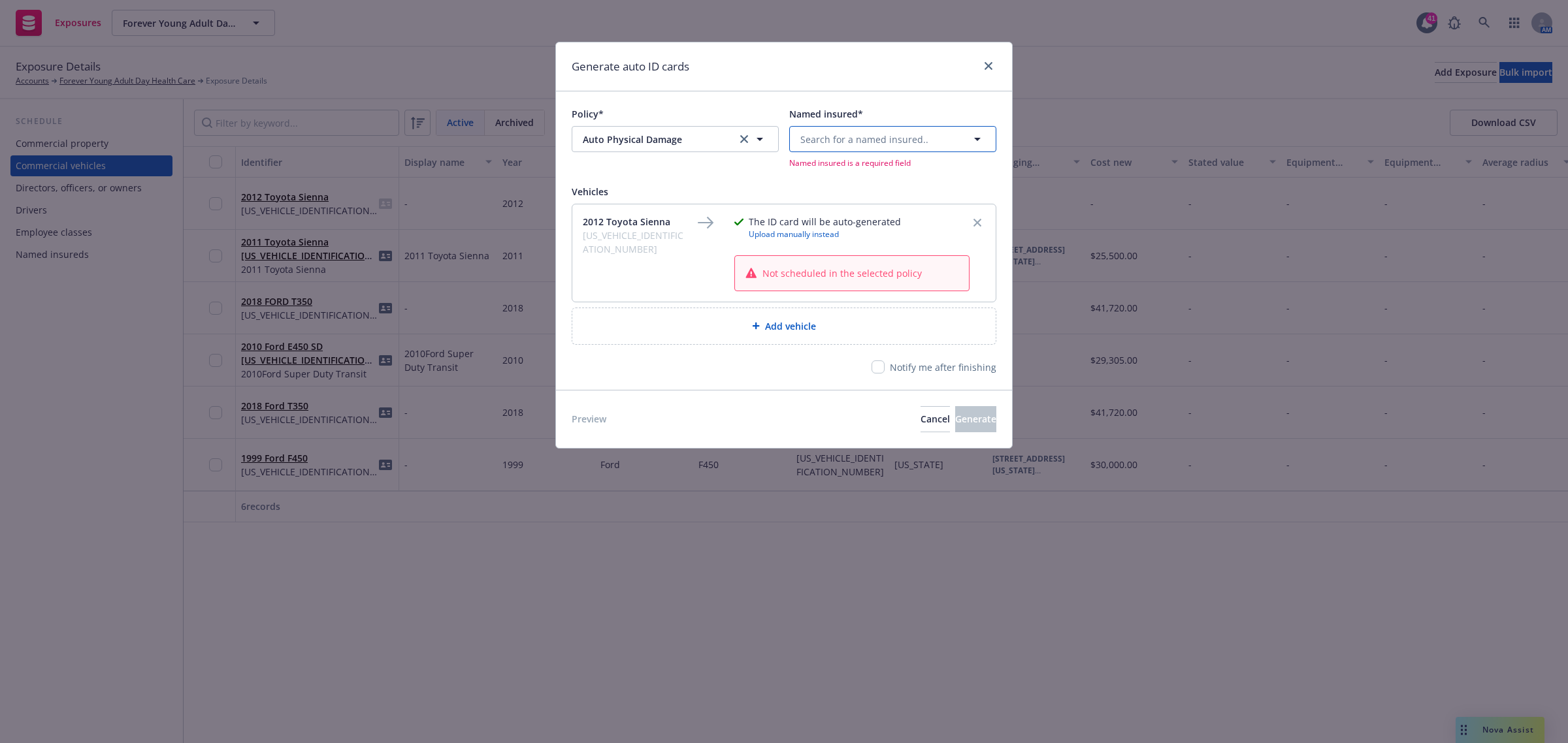
click at [906, 147] on button "Search for a named insured.." at bounding box center [893, 139] width 207 height 27
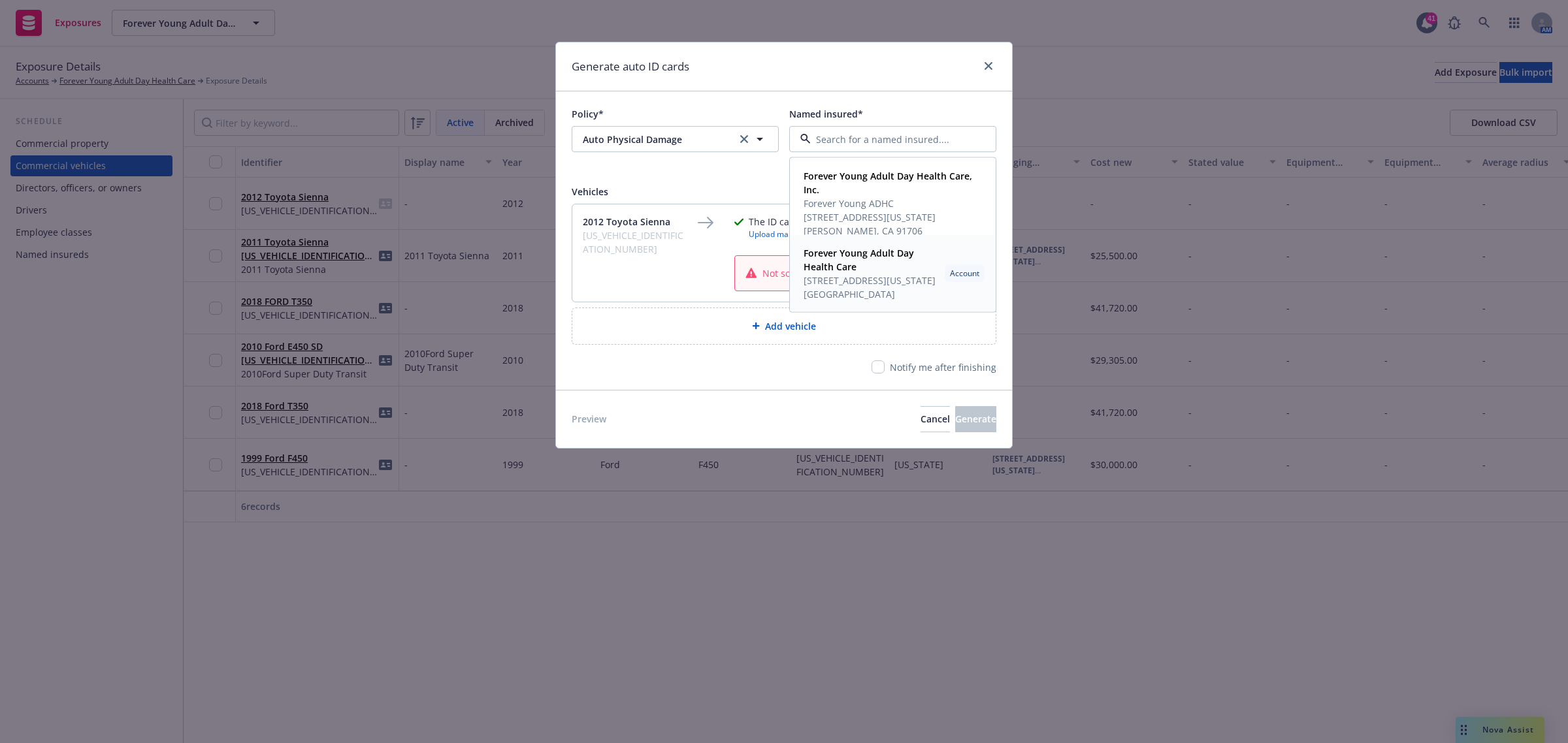
click at [871, 271] on span "Forever Young Adult Day Health Care" at bounding box center [871, 260] width 136 height 28
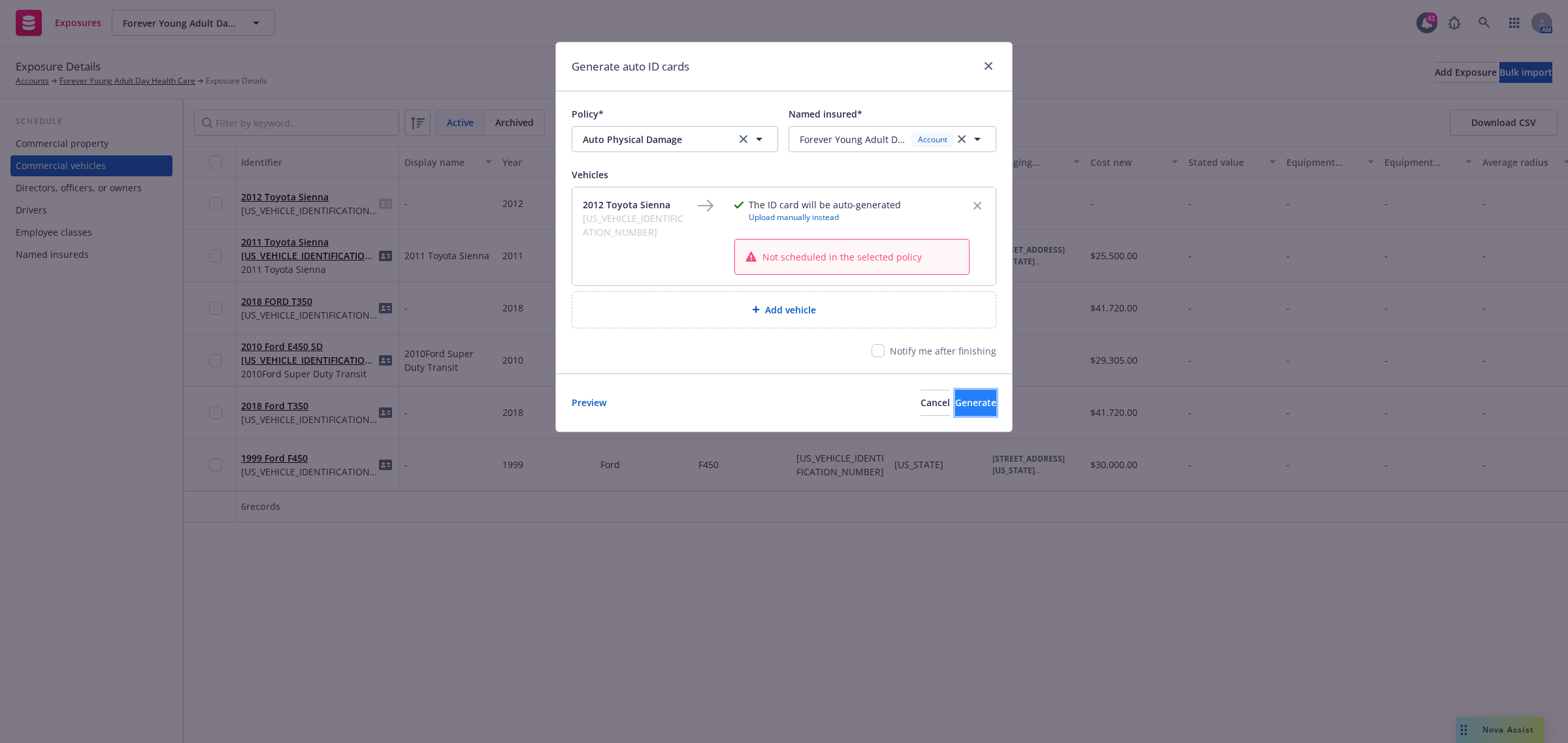
click at [955, 401] on span "Generate" at bounding box center [975, 402] width 41 height 12
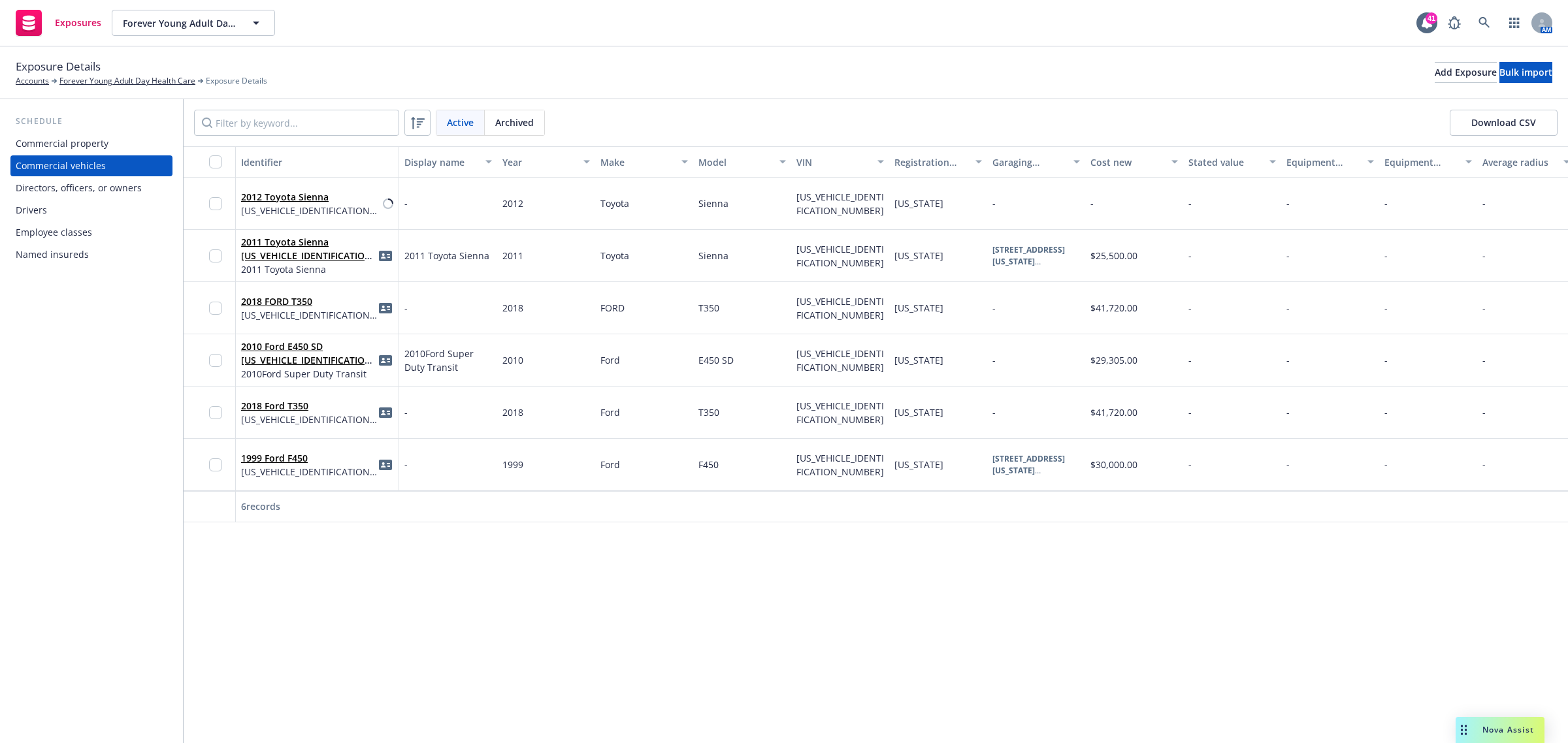
click at [552, 79] on div "Exposure Details Accounts Forever Young Adult Day Health Care Exposure Details …" at bounding box center [784, 72] width 1537 height 28
click at [211, 204] on input "checkbox" at bounding box center [215, 204] width 13 height 13
click at [215, 204] on input "checkbox" at bounding box center [215, 204] width 13 height 13
click at [213, 200] on input "checkbox" at bounding box center [215, 204] width 13 height 13
